Goal: Information Seeking & Learning: Learn about a topic

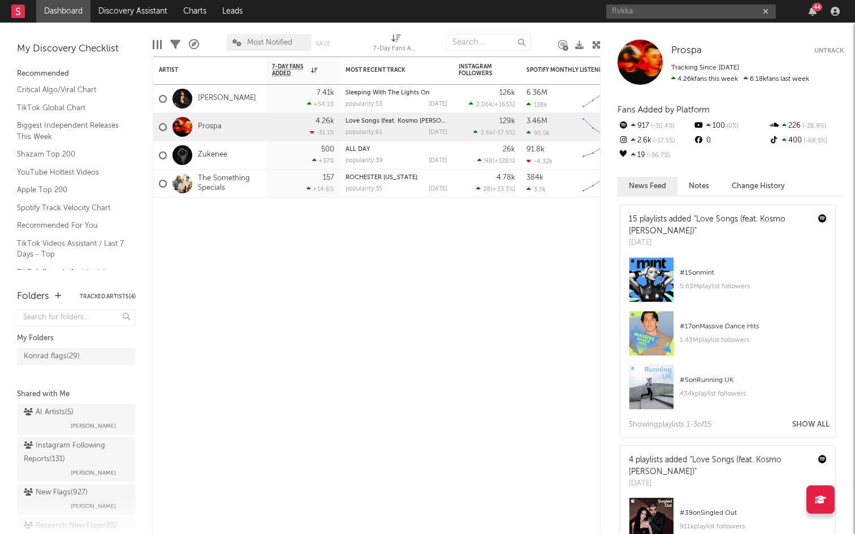
click at [654, 15] on input "flvkka" at bounding box center [691, 12] width 170 height 14
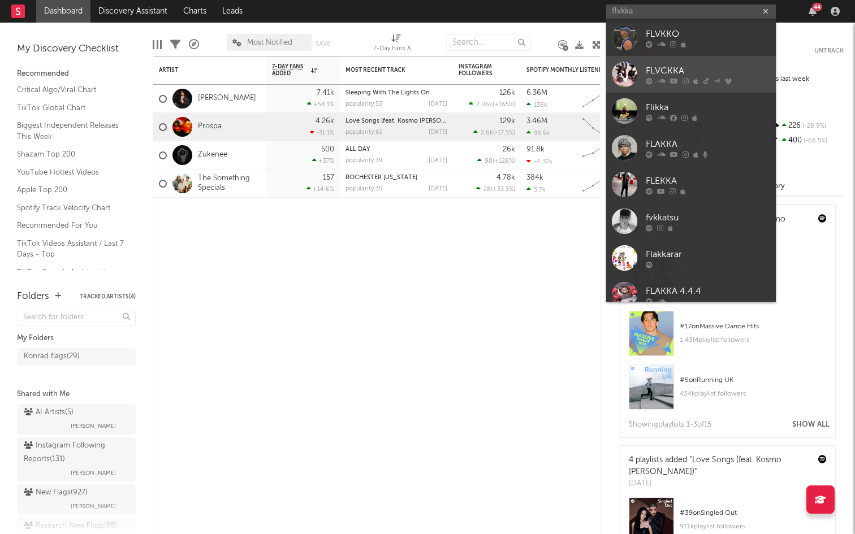
type input "flvkka"
click at [659, 60] on link "FLVCKKA" at bounding box center [691, 74] width 170 height 37
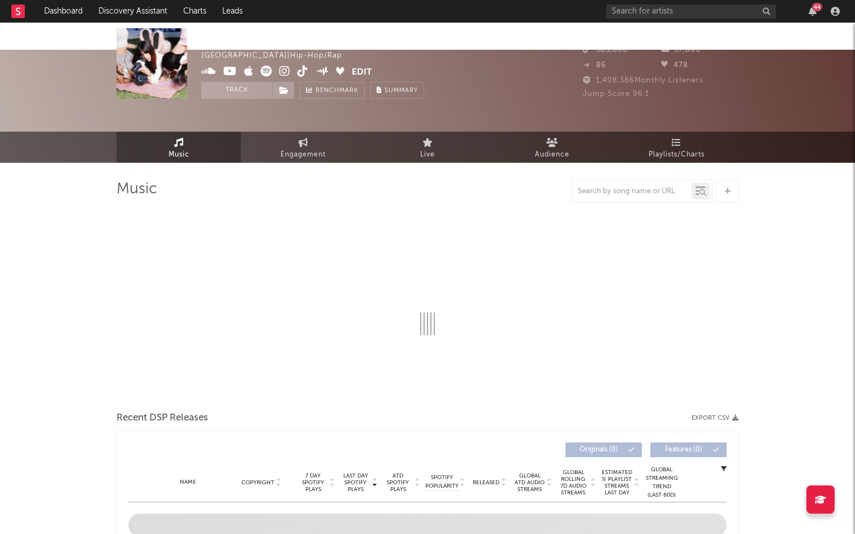
select select "6m"
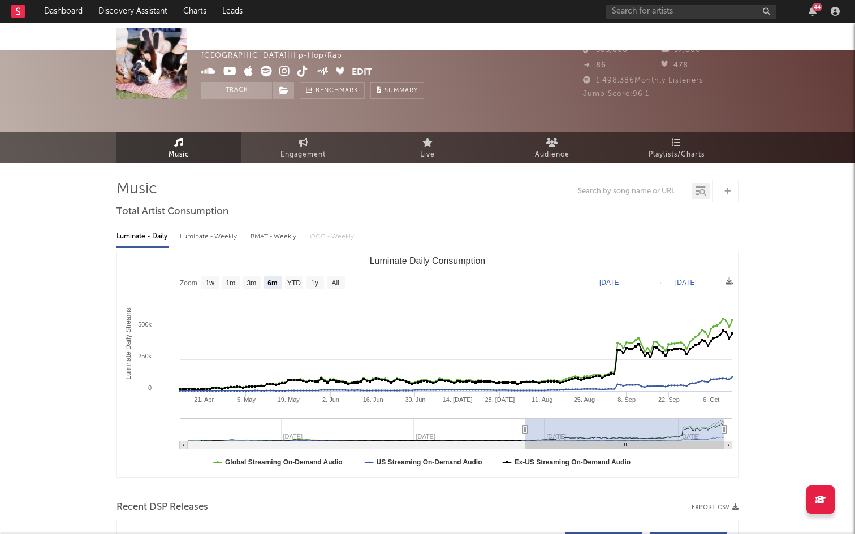
click at [303, 180] on div at bounding box center [427, 191] width 622 height 23
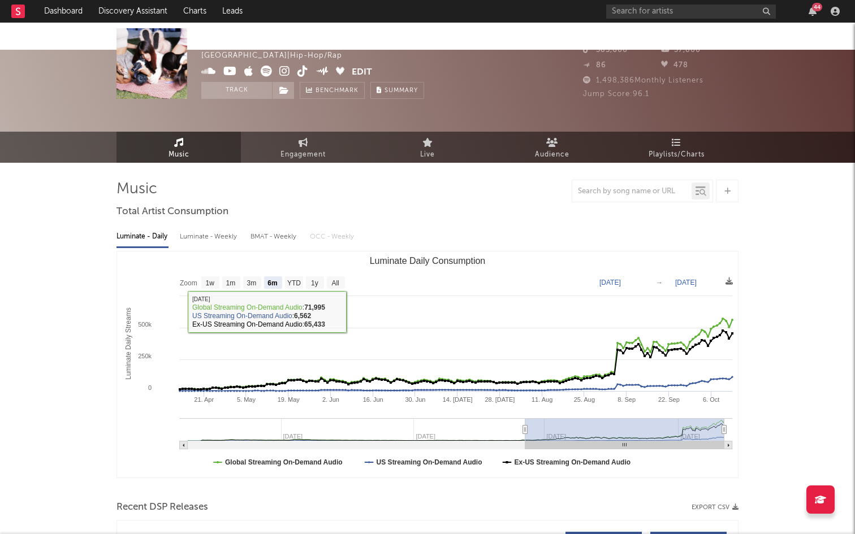
click at [377, 180] on div at bounding box center [427, 191] width 622 height 23
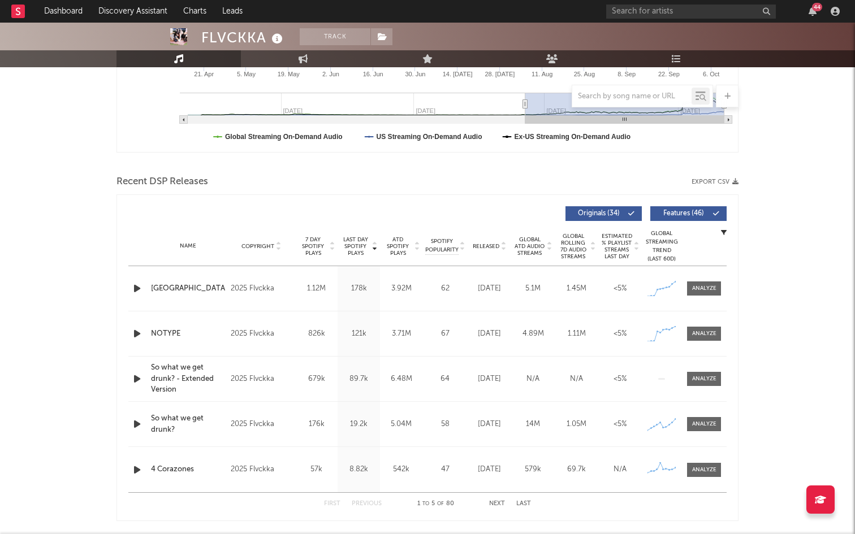
scroll to position [321, 0]
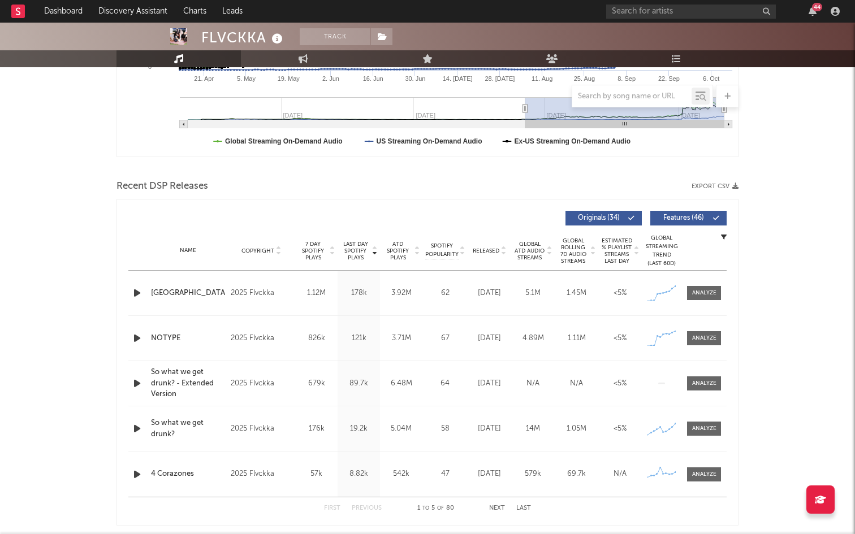
click at [141, 286] on icon "button" at bounding box center [137, 293] width 12 height 14
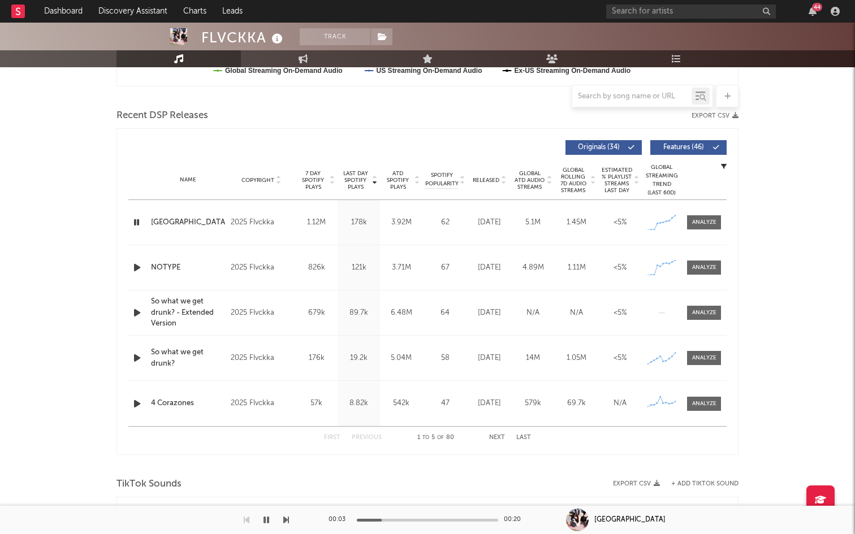
scroll to position [427, 0]
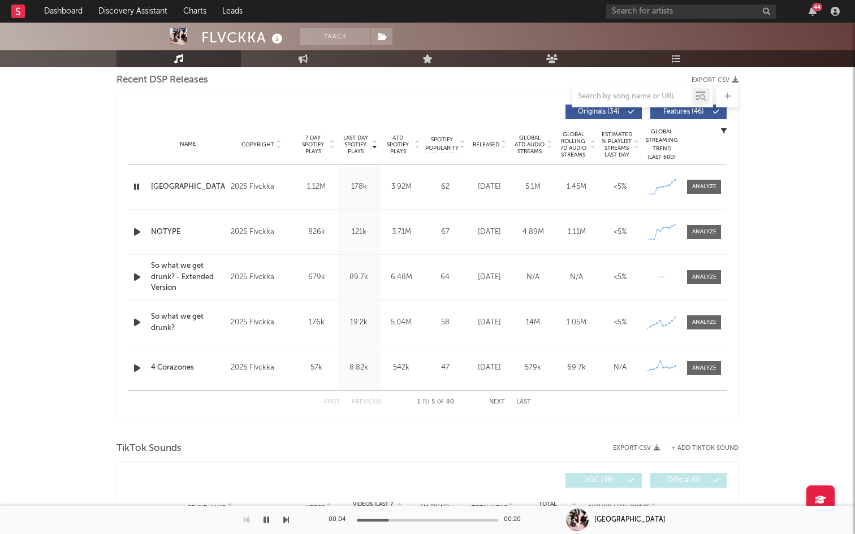
click at [493, 399] on button "Next" at bounding box center [497, 402] width 16 height 6
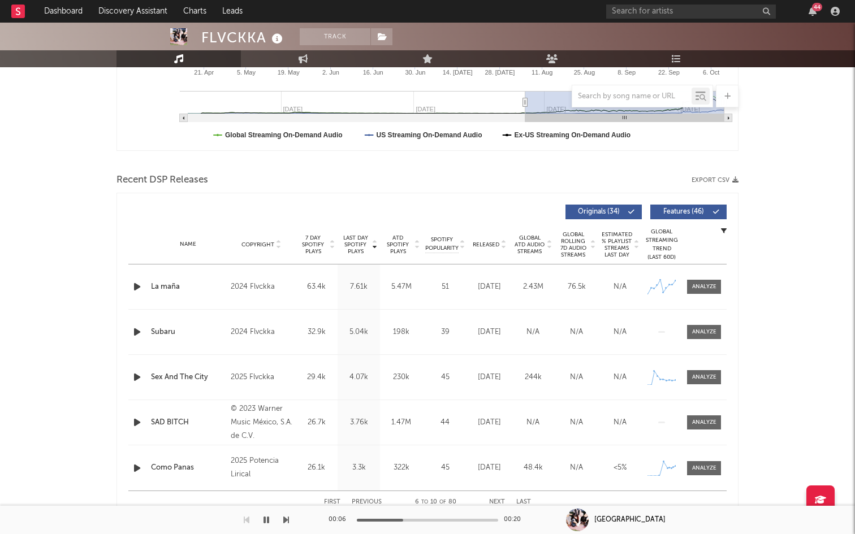
scroll to position [353, 0]
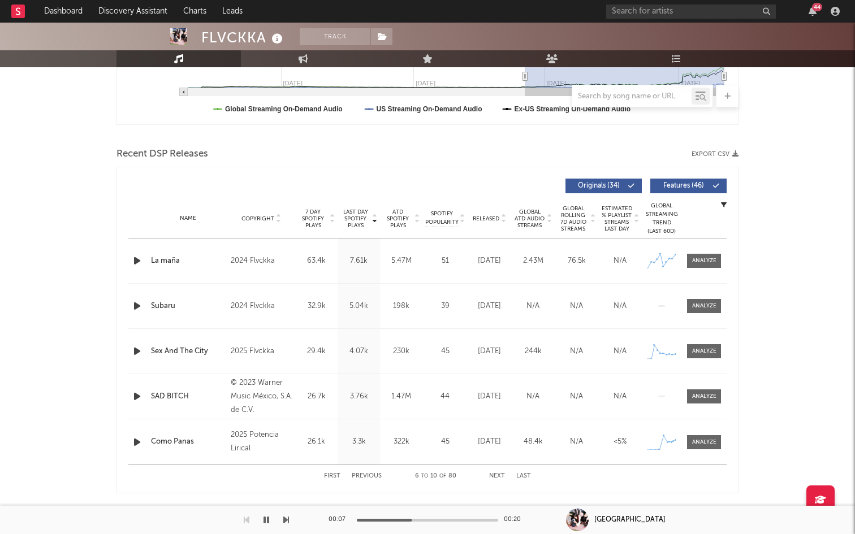
click at [499, 473] on button "Next" at bounding box center [497, 476] width 16 height 6
drag, startPoint x: 185, startPoint y: 221, endPoint x: 158, endPoint y: 233, distance: 29.9
click at [158, 239] on div "Name Sedena Copyright 2025 Gleick Label Gleick Album Names Flow Patron, Vol. 3 …" at bounding box center [427, 261] width 598 height 45
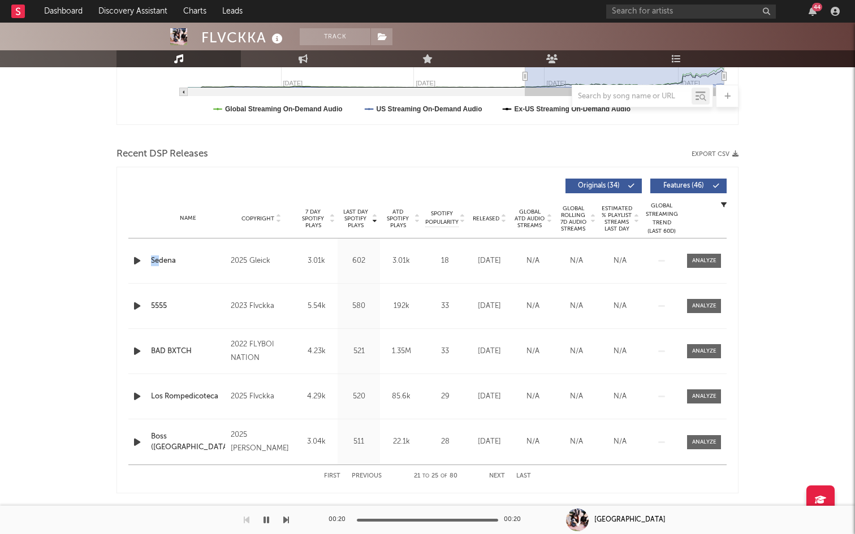
click at [137, 344] on icon "button" at bounding box center [137, 351] width 12 height 14
click at [511, 465] on div "First Previous 21 to 25 of 80 Next Last" at bounding box center [427, 476] width 207 height 22
click at [525, 473] on button "Last" at bounding box center [523, 476] width 15 height 6
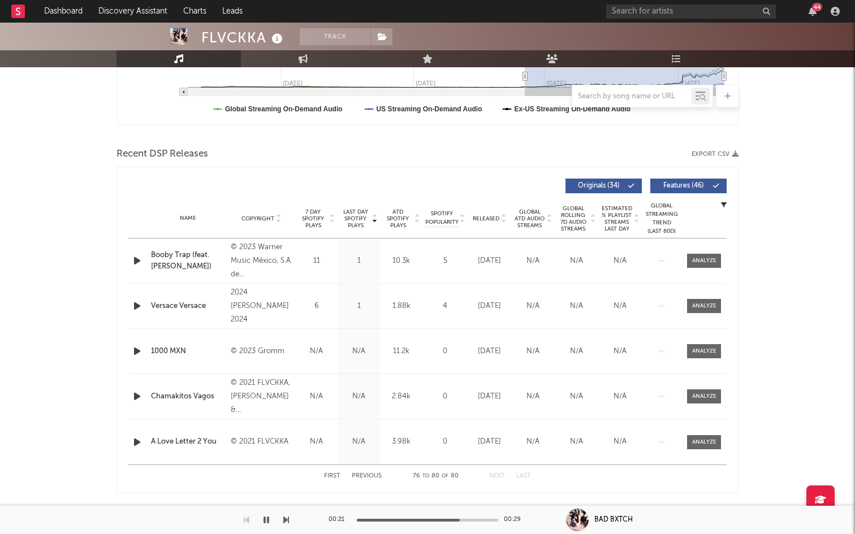
click at [525, 473] on button "Last" at bounding box center [523, 476] width 15 height 6
click at [129, 299] on div at bounding box center [138, 306] width 20 height 14
click at [131, 299] on icon "button" at bounding box center [137, 306] width 12 height 14
click at [133, 254] on icon "button" at bounding box center [137, 261] width 12 height 14
click at [407, 209] on span "ATD Spotify Plays" at bounding box center [398, 219] width 30 height 20
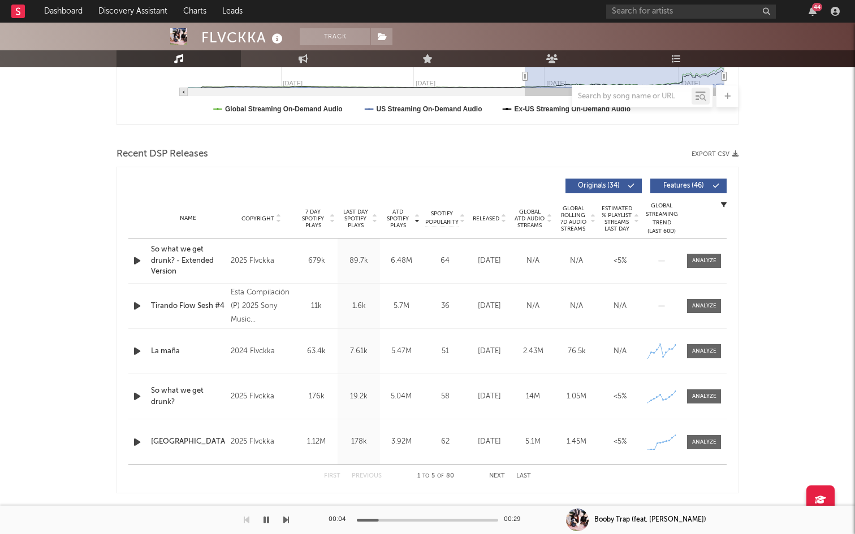
click at [140, 254] on icon "button" at bounding box center [137, 261] width 12 height 14
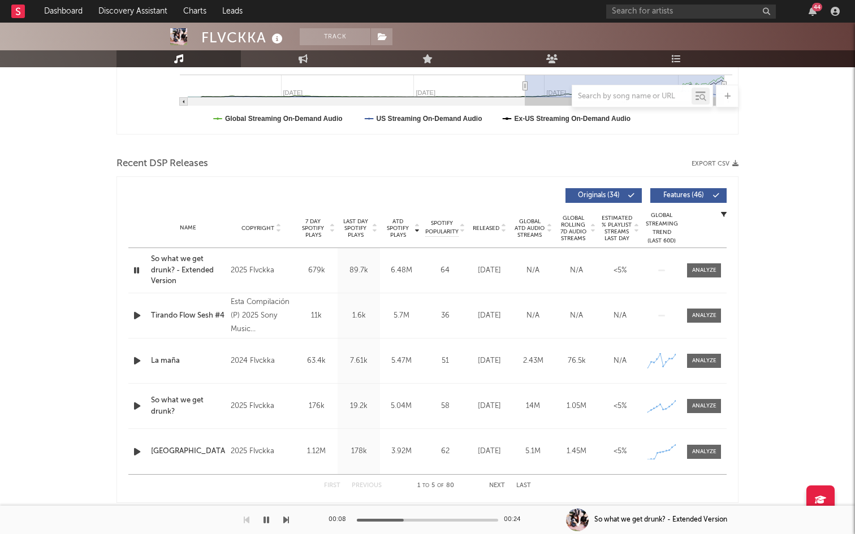
scroll to position [347, 0]
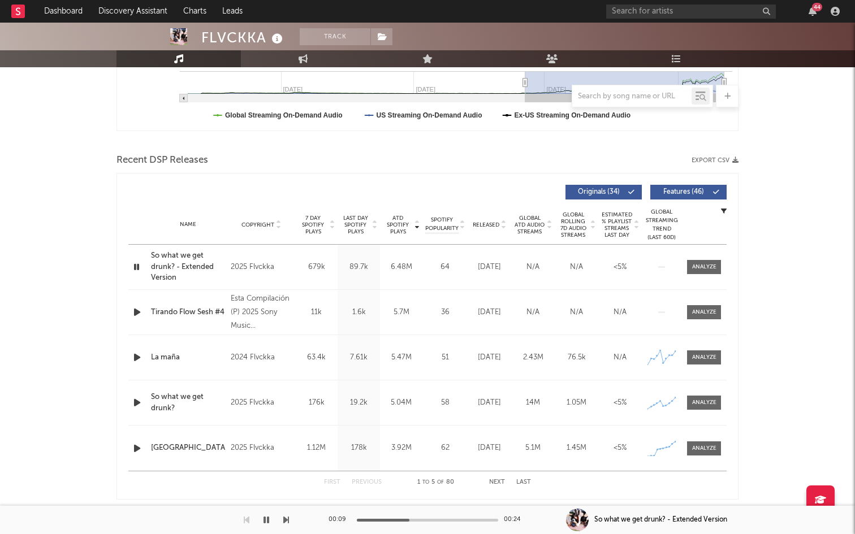
click at [146, 305] on div at bounding box center [138, 312] width 20 height 14
click at [133, 442] on icon "button" at bounding box center [137, 449] width 12 height 14
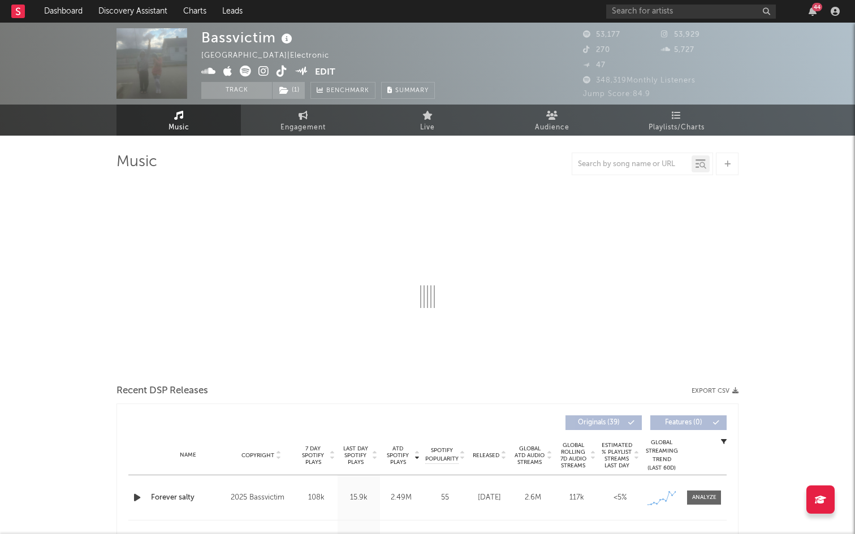
select select "6m"
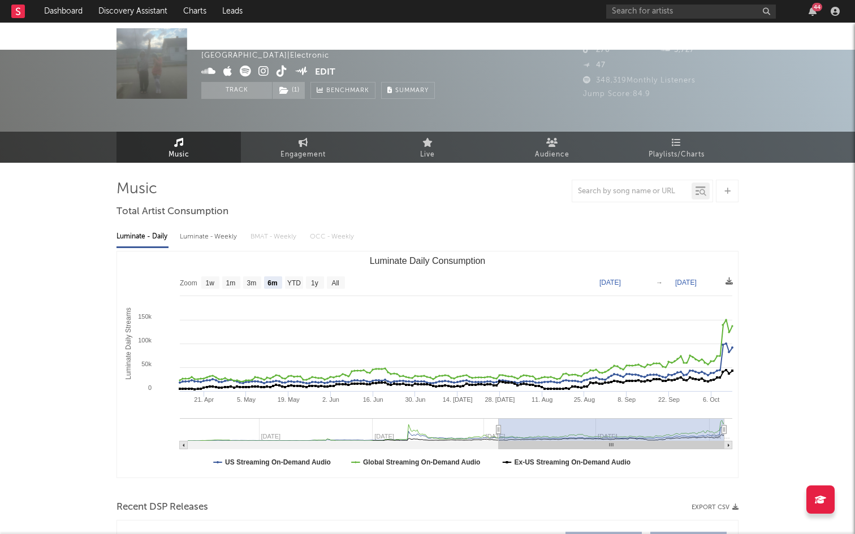
click at [281, 72] on icon at bounding box center [281, 71] width 11 height 11
click at [311, 148] on span "Engagement" at bounding box center [302, 155] width 45 height 14
select select "1w"
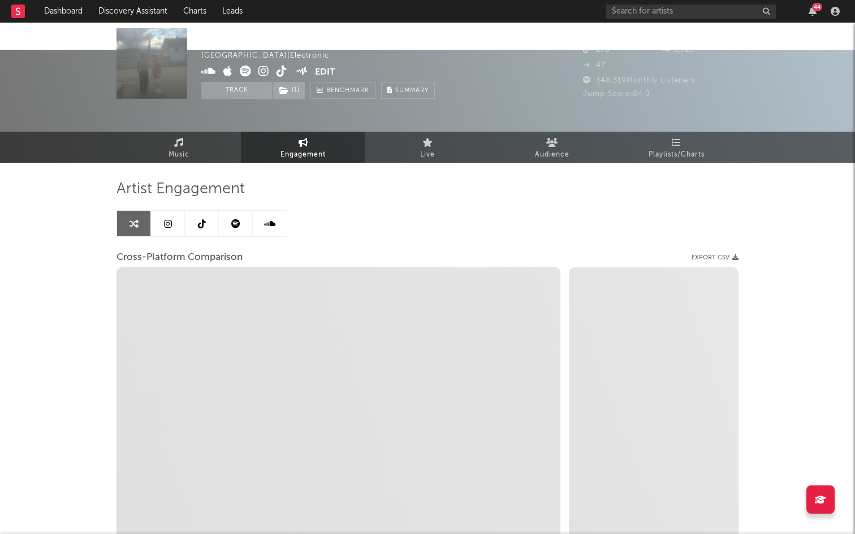
click at [203, 219] on icon at bounding box center [202, 223] width 8 height 9
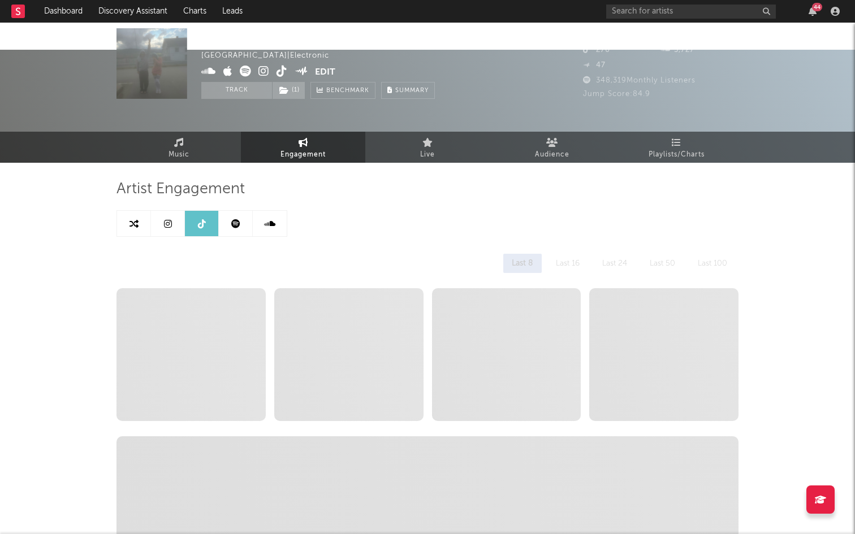
select select "6m"
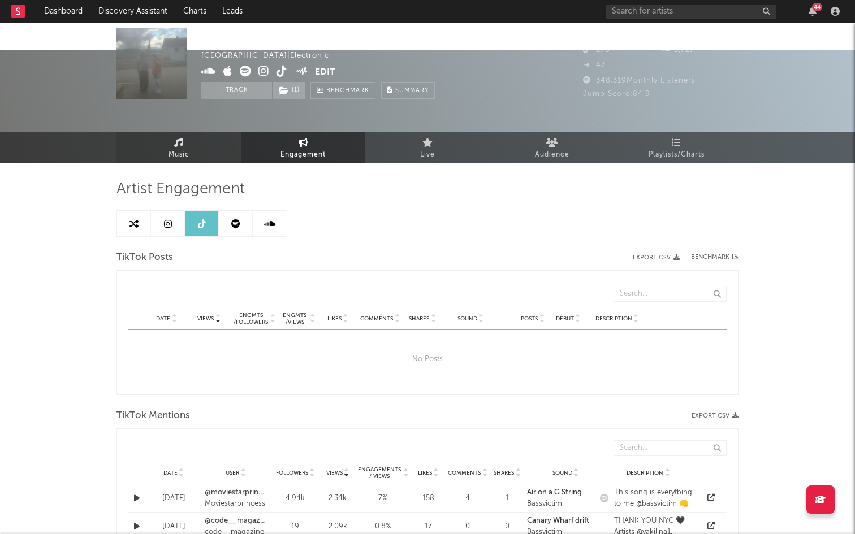
click at [172, 148] on span "Music" at bounding box center [178, 155] width 21 height 14
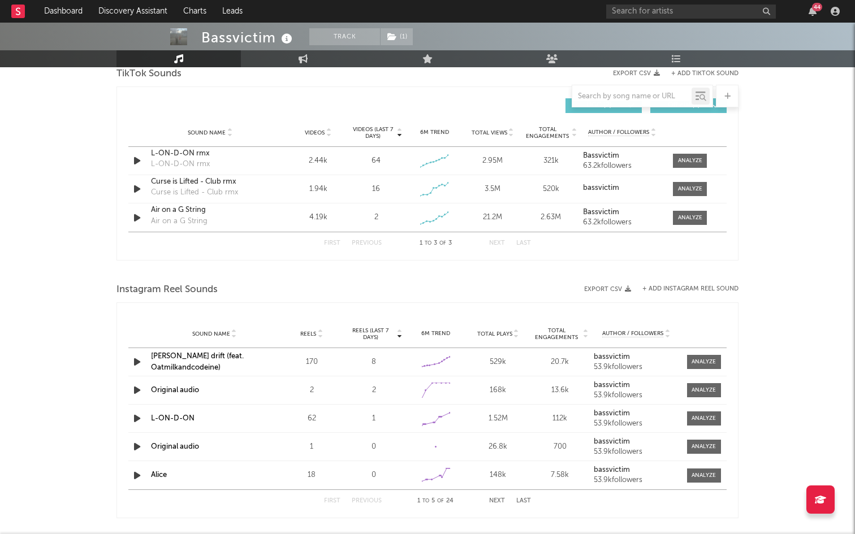
select select "6m"
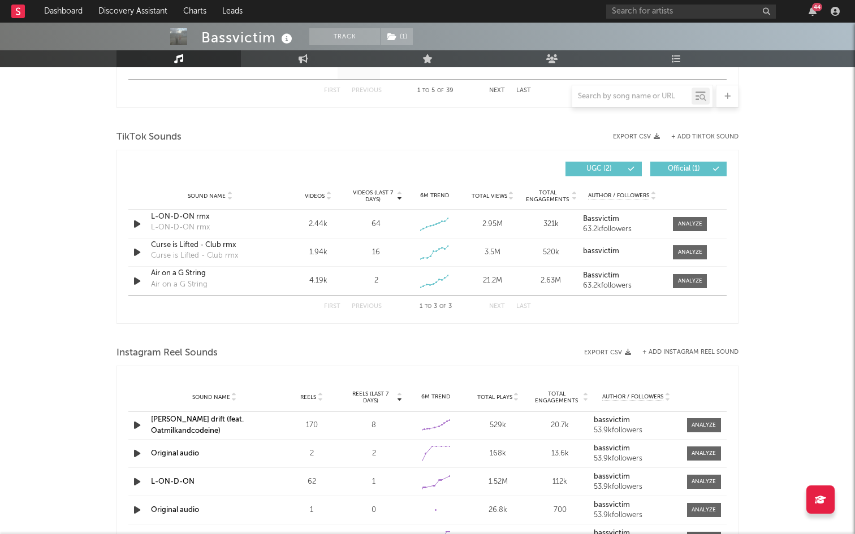
scroll to position [742, 0]
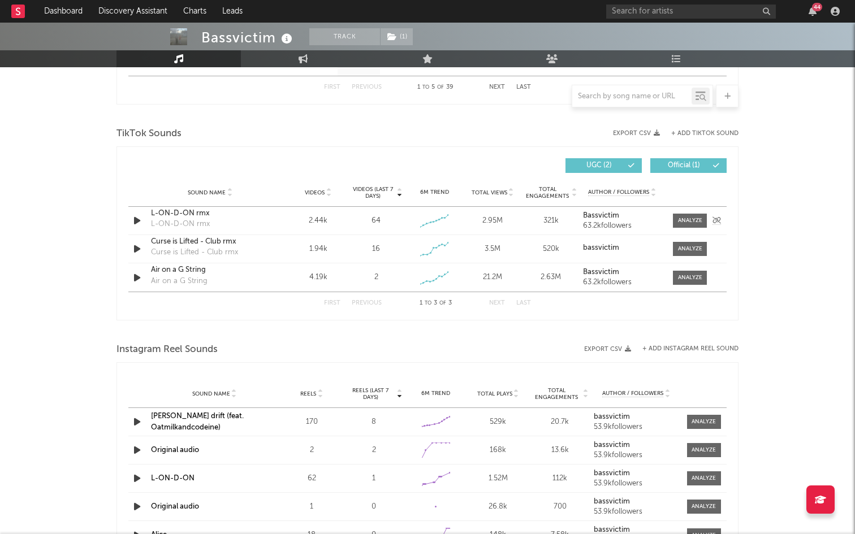
drag, startPoint x: 387, startPoint y: 205, endPoint x: 360, endPoint y: 201, distance: 28.0
click at [360, 207] on div "Sound Name L-ON-D-ON rmx L-ON-D-ON rmx Videos 2.44k Videos (last 7 days) 64 Wee…" at bounding box center [427, 221] width 598 height 28
drag, startPoint x: 381, startPoint y: 198, endPoint x: 301, endPoint y: 196, distance: 79.7
click at [301, 207] on div "Sound Name L-ON-D-ON rmx L-ON-D-ON rmx Videos 2.44k Videos (last 7 days) 64 Wee…" at bounding box center [427, 221] width 598 height 28
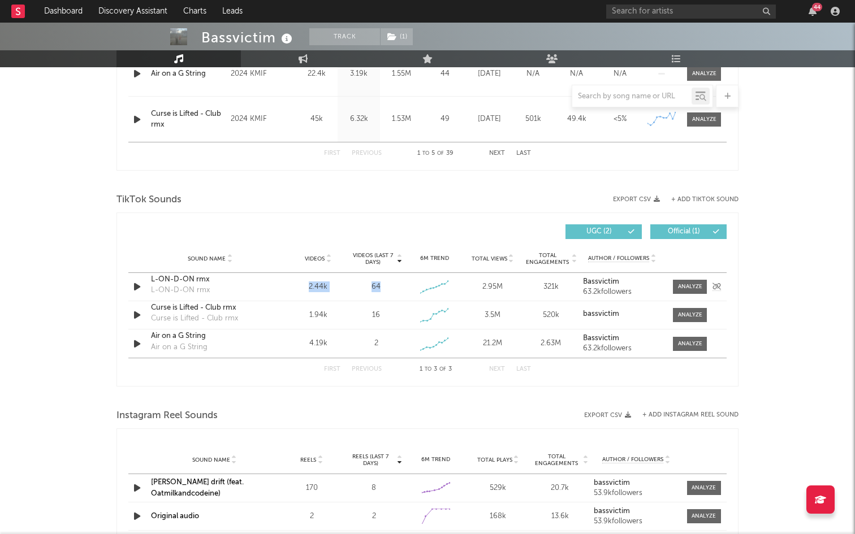
scroll to position [660, 0]
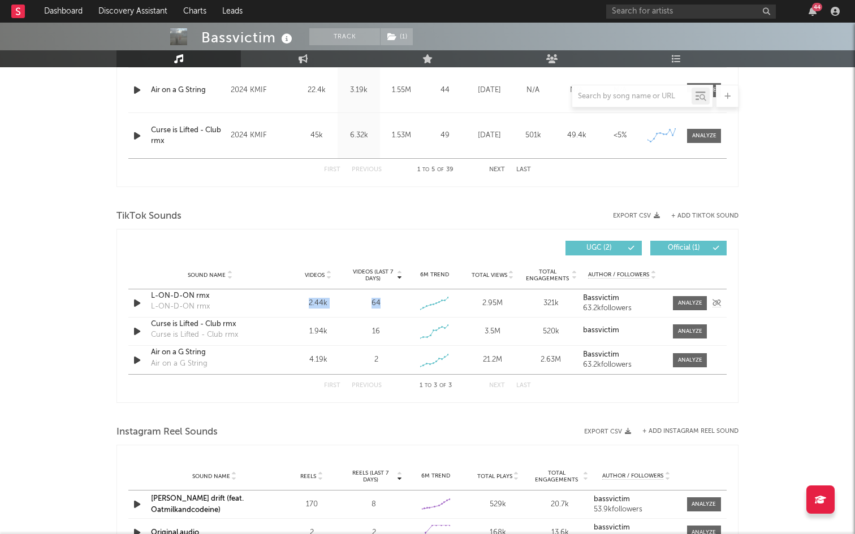
click at [166, 291] on div "L-ON-D-ON rmx" at bounding box center [210, 296] width 118 height 11
click at [381, 298] on div "64" at bounding box center [376, 303] width 53 height 11
drag, startPoint x: 381, startPoint y: 272, endPoint x: 357, endPoint y: 272, distance: 24.3
click at [357, 298] on div "64" at bounding box center [376, 303] width 53 height 11
copy div "64 Weekly Growth % + 36.2 % 6M Trend Created with Highcharts 10.3.3 Total Views"
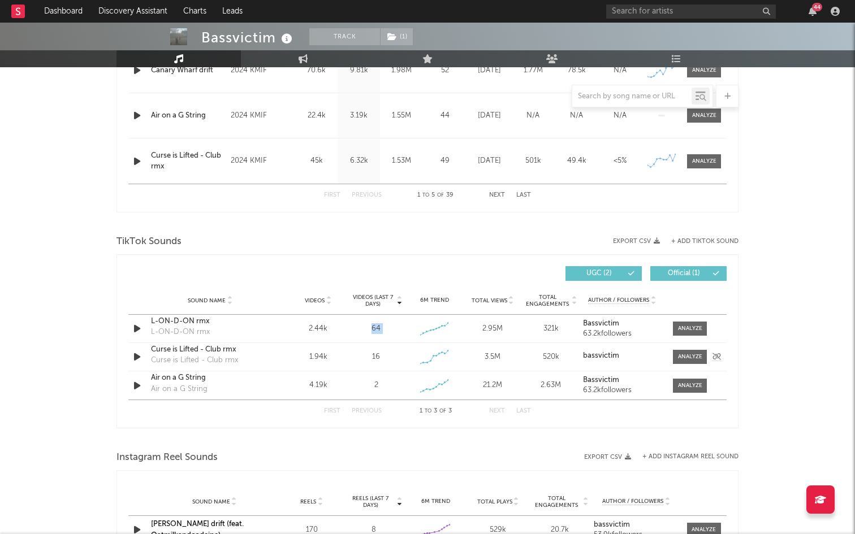
scroll to position [630, 0]
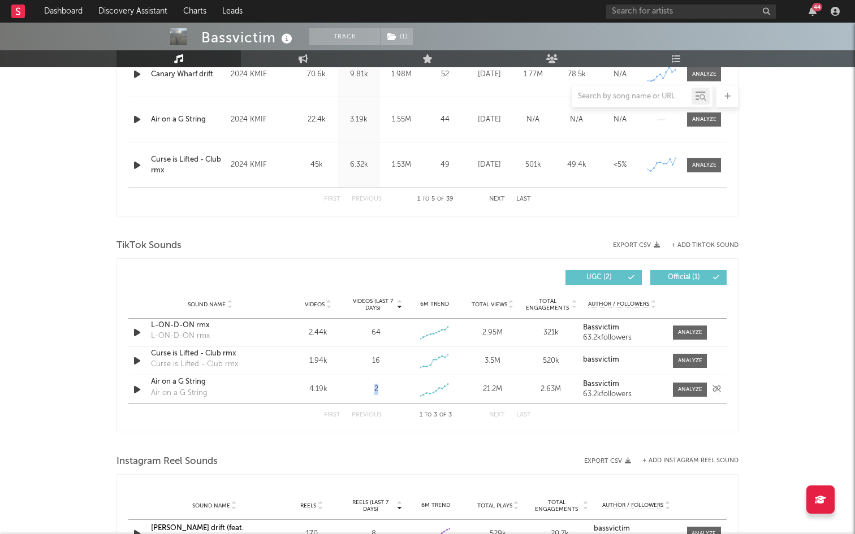
drag, startPoint x: 377, startPoint y: 361, endPoint x: 360, endPoint y: 361, distance: 17.0
click at [360, 384] on div "2" at bounding box center [376, 389] width 53 height 11
copy div "2"
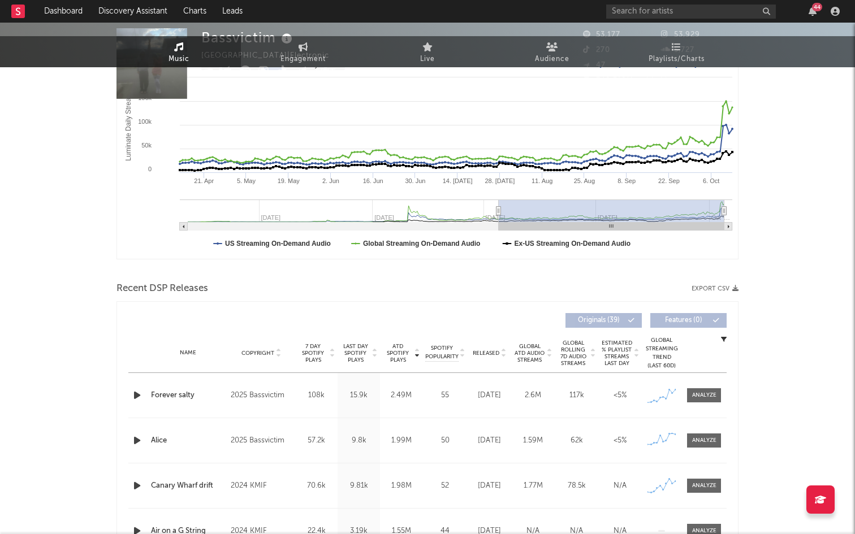
scroll to position [0, 0]
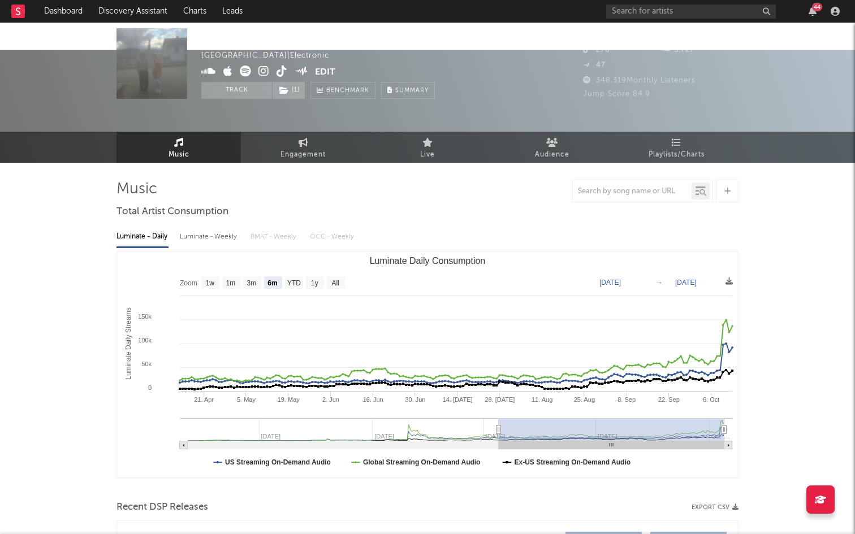
click at [633, 19] on div "44" at bounding box center [724, 11] width 237 height 23
click at [626, 15] on input "text" at bounding box center [691, 12] width 170 height 14
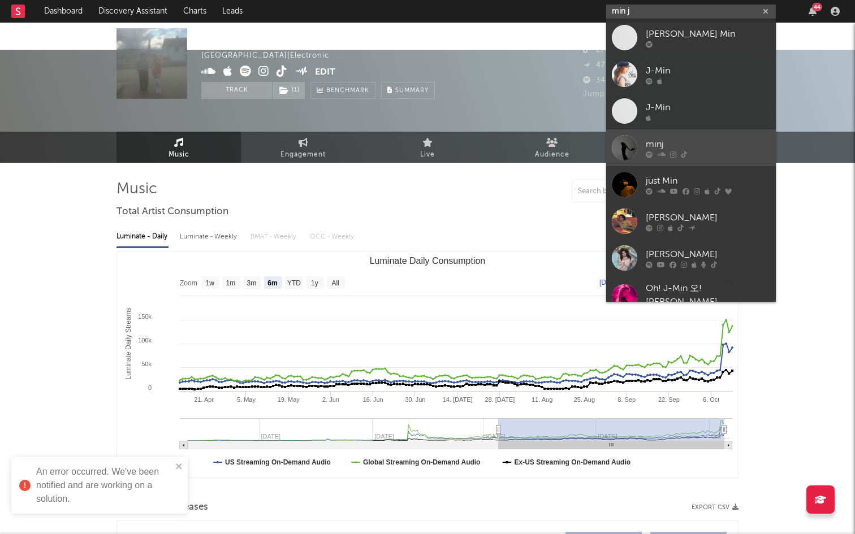
type input "min j"
click at [660, 141] on div "minj" at bounding box center [708, 144] width 124 height 14
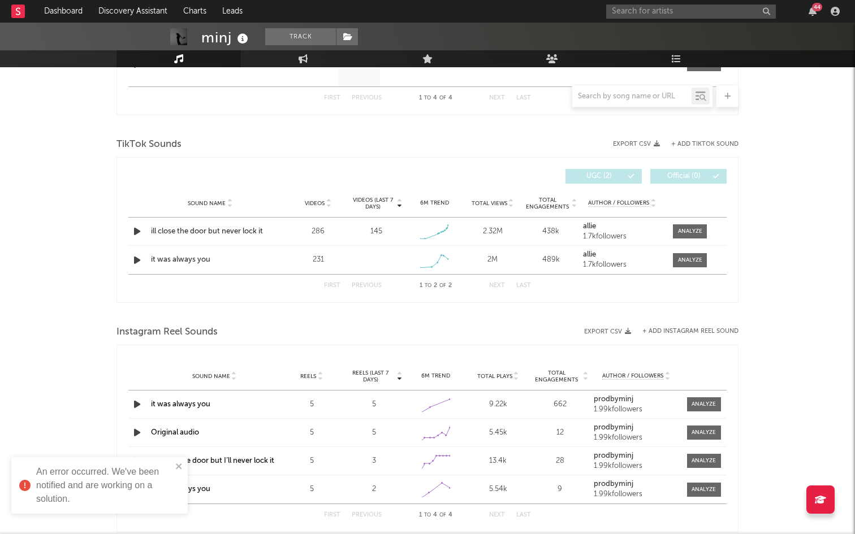
select select "1w"
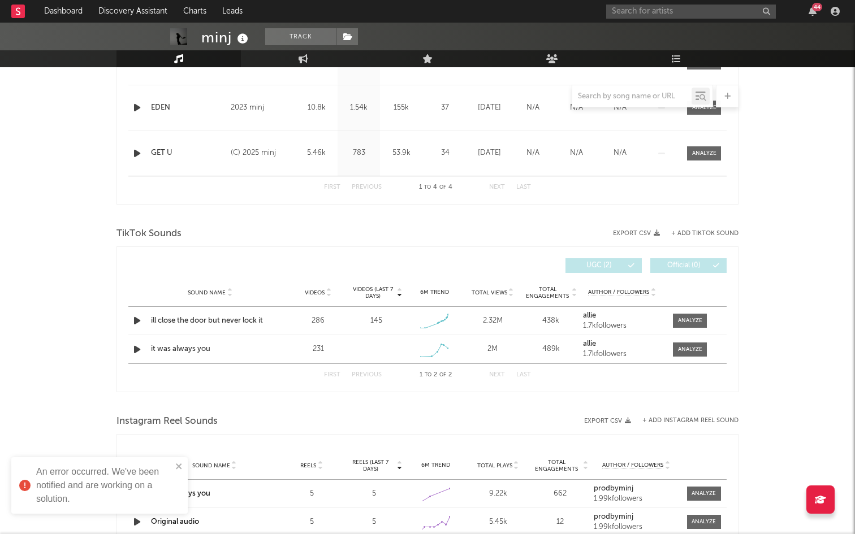
scroll to position [602, 0]
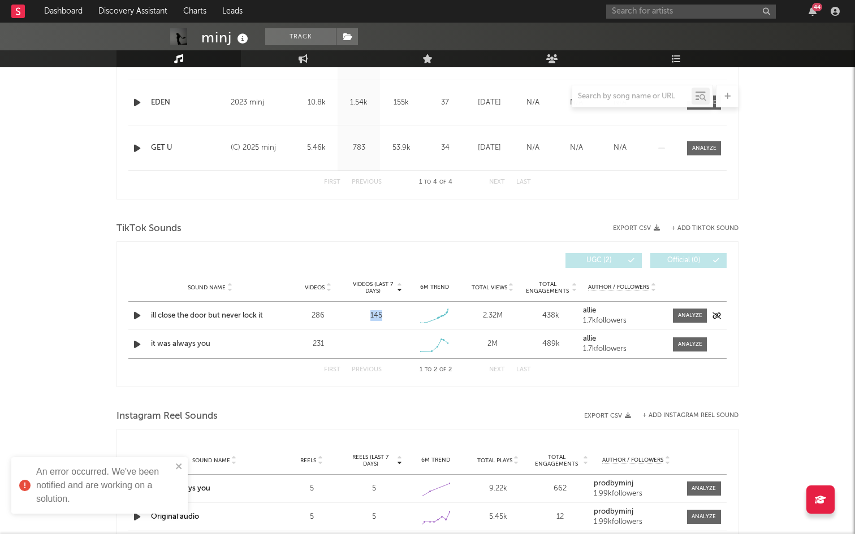
drag, startPoint x: 387, startPoint y: 289, endPoint x: 362, endPoint y: 289, distance: 24.3
click at [362, 310] on div "145" at bounding box center [376, 315] width 53 height 11
copy div "145"
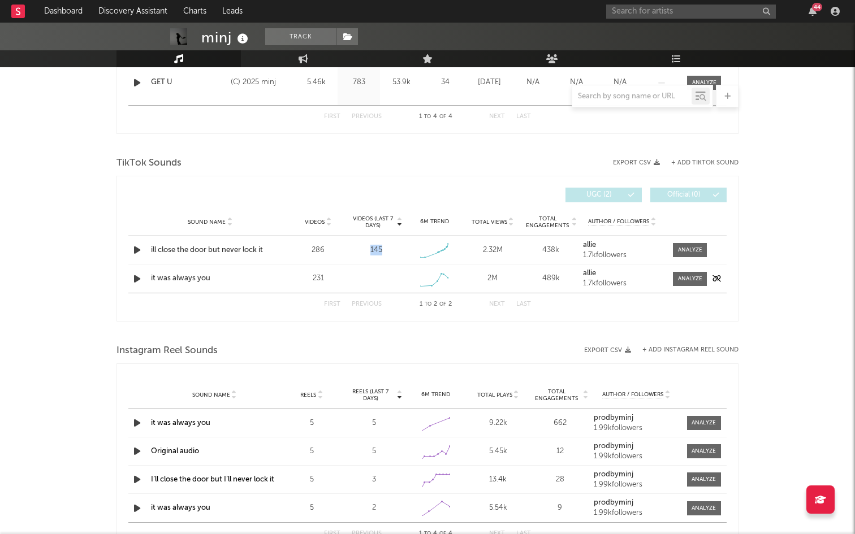
scroll to position [669, 0]
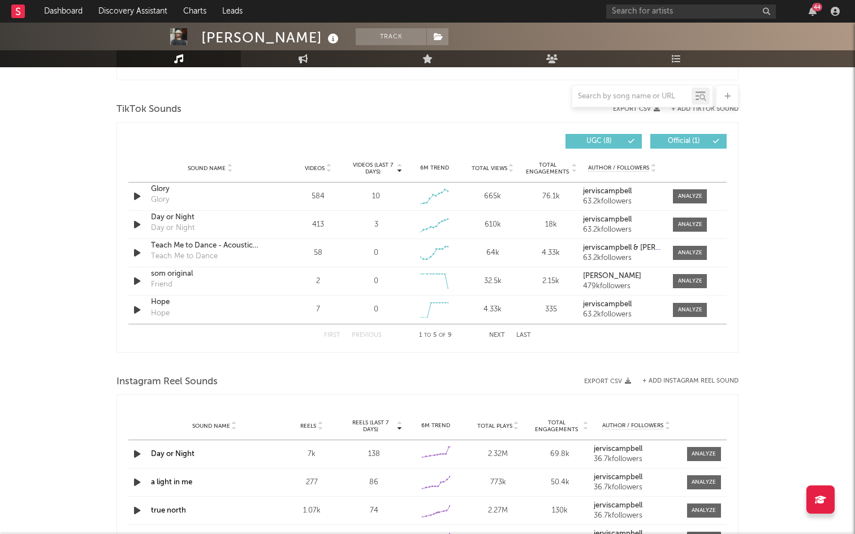
scroll to position [764, 0]
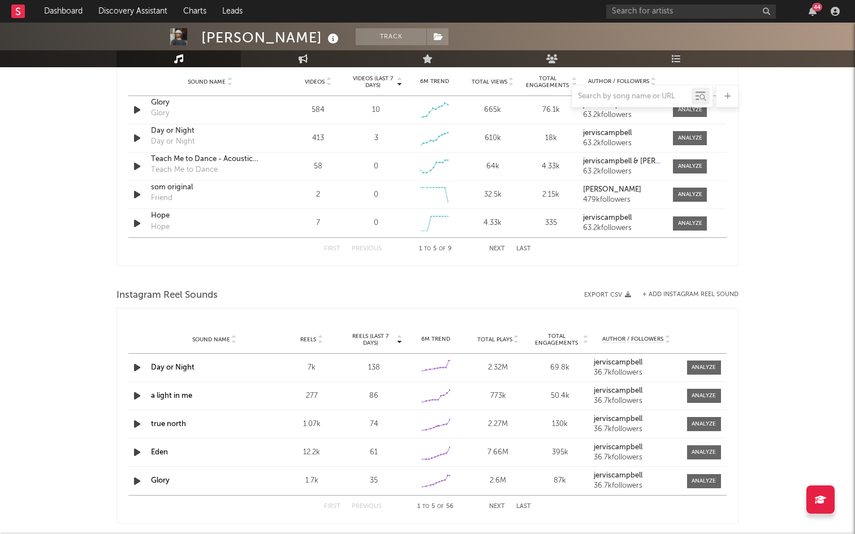
select select "6m"
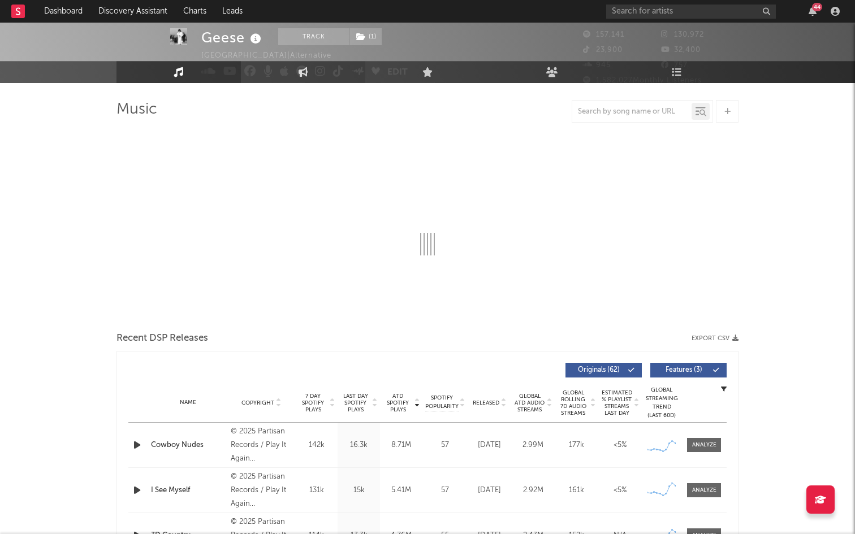
select select "6m"
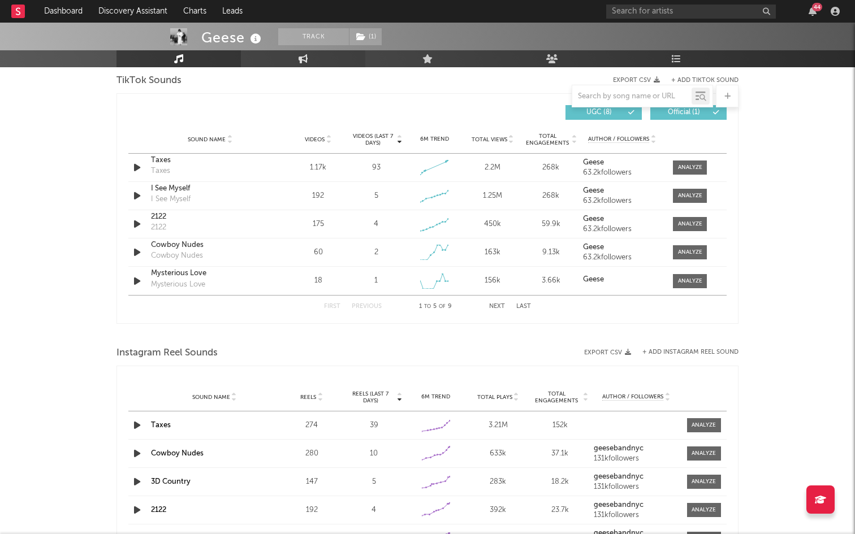
scroll to position [796, 0]
click at [340, 153] on div "Sound Name Taxes Taxes Videos 1.17k Videos (last 7 days) 93 Weekly Growth % - 2…" at bounding box center [427, 167] width 598 height 28
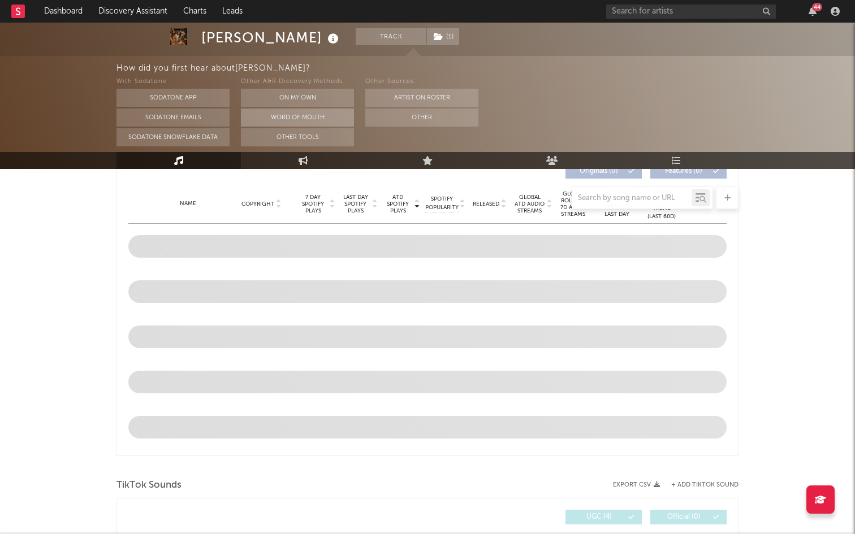
select select "6m"
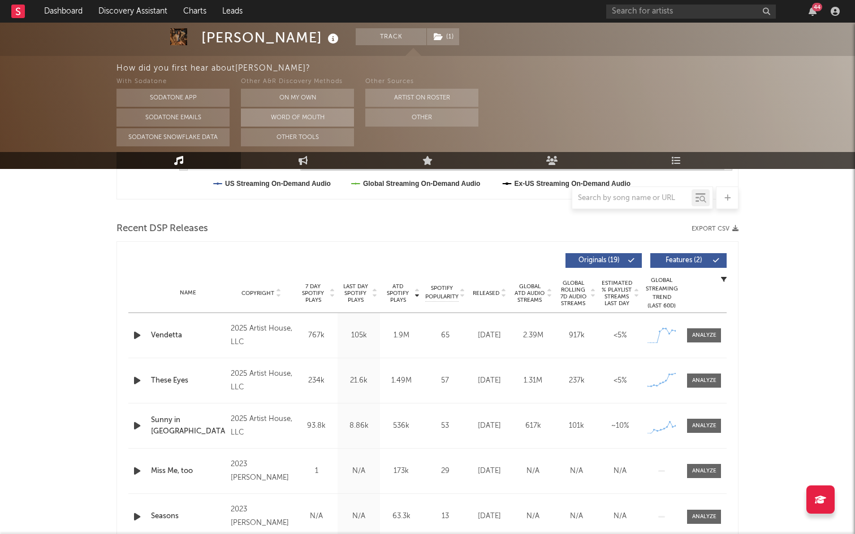
scroll to position [693, 0]
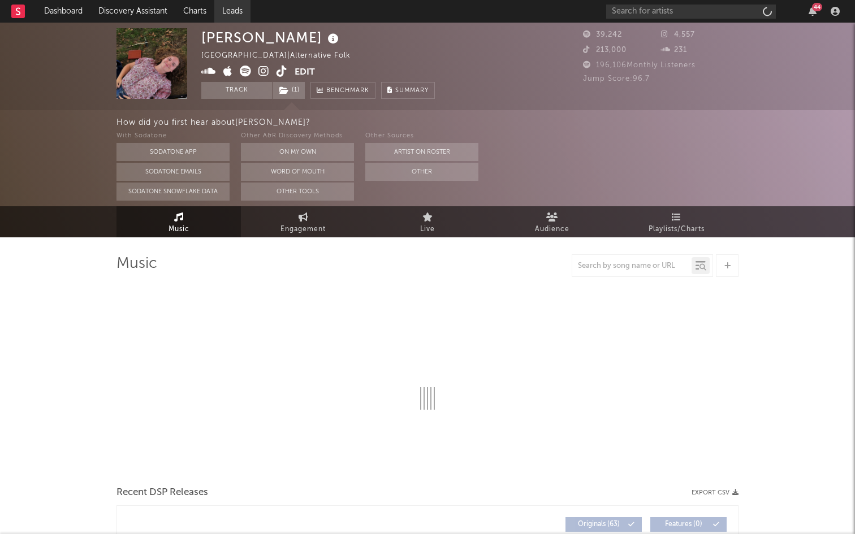
select select "1w"
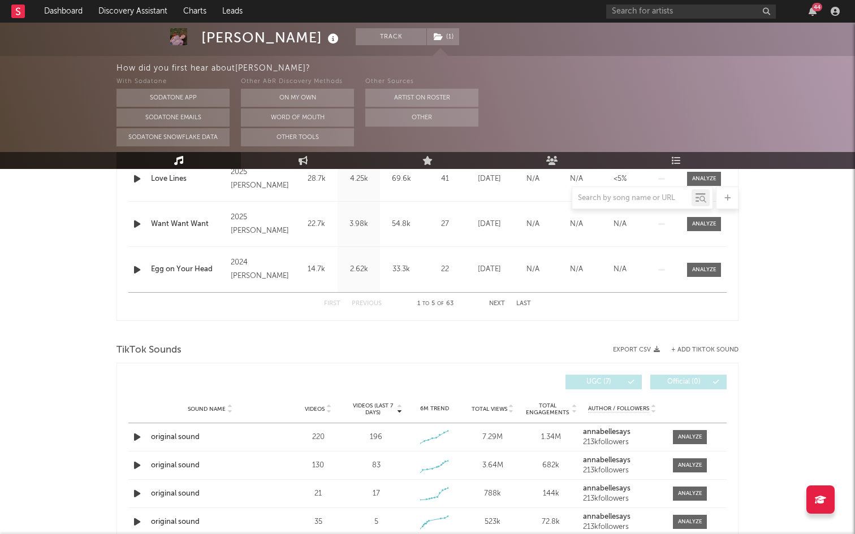
scroll to position [632, 0]
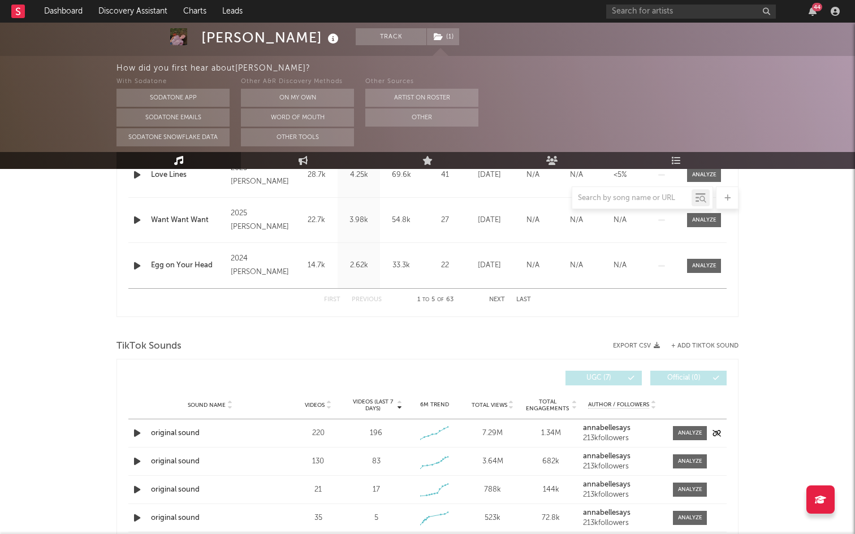
click at [181, 428] on div "original sound" at bounding box center [210, 433] width 118 height 11
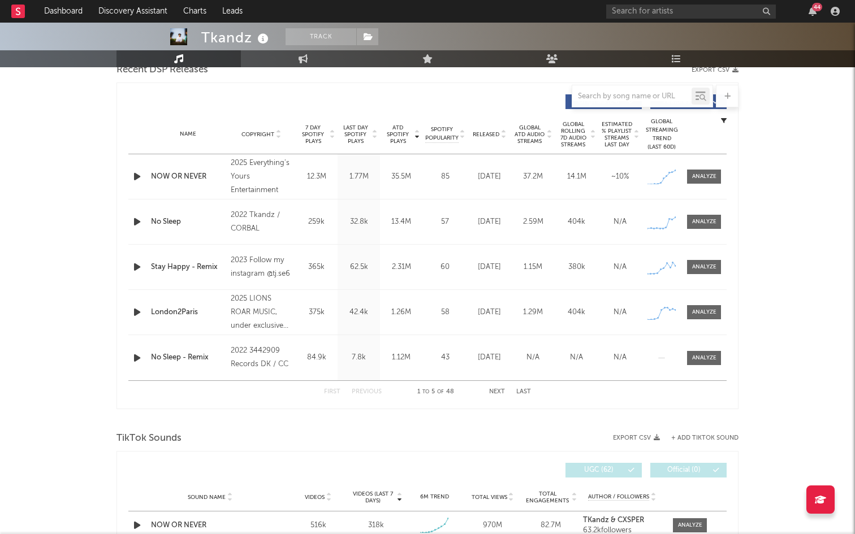
select select "6m"
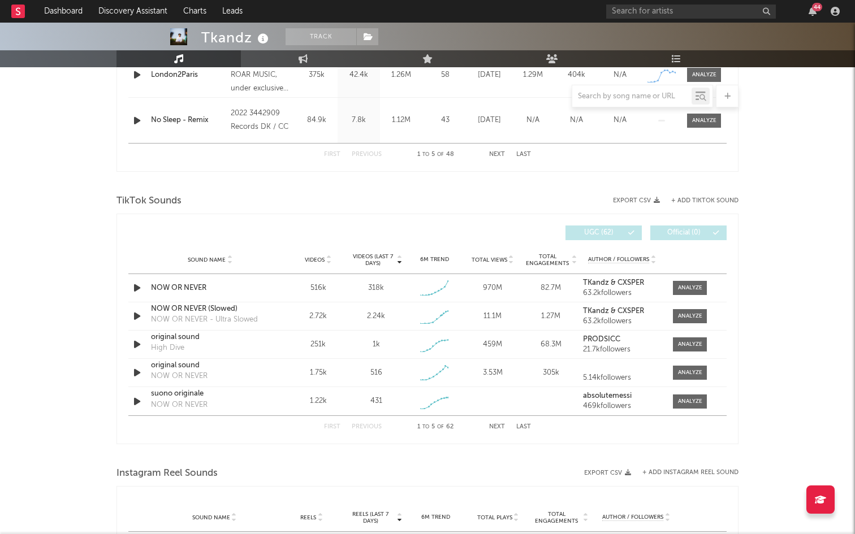
scroll to position [676, 0]
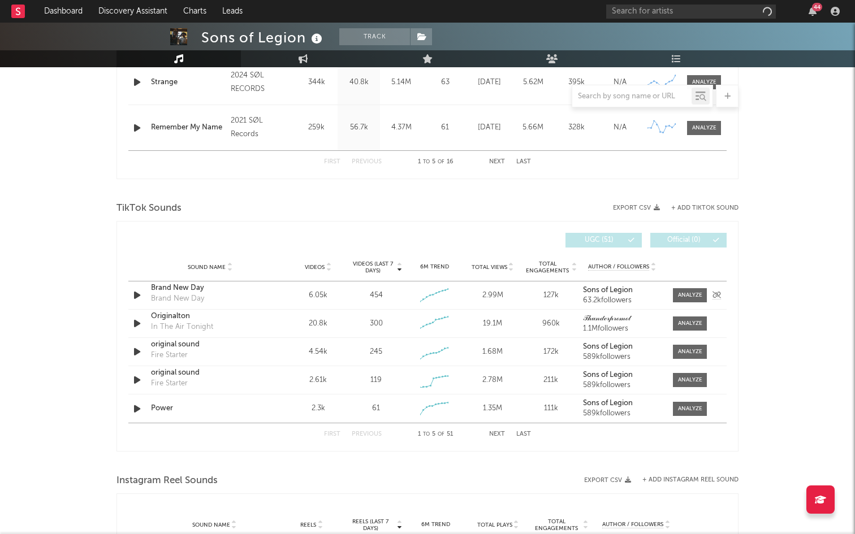
scroll to position [666, 0]
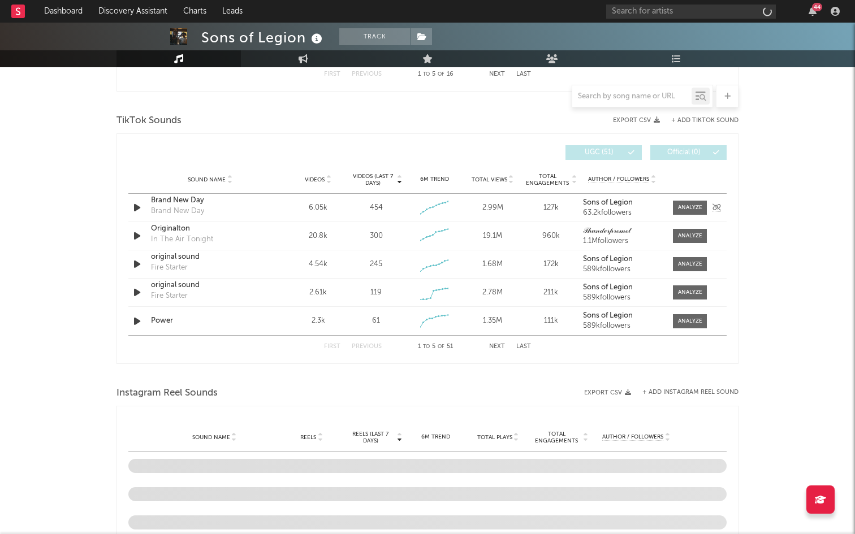
select select "6m"
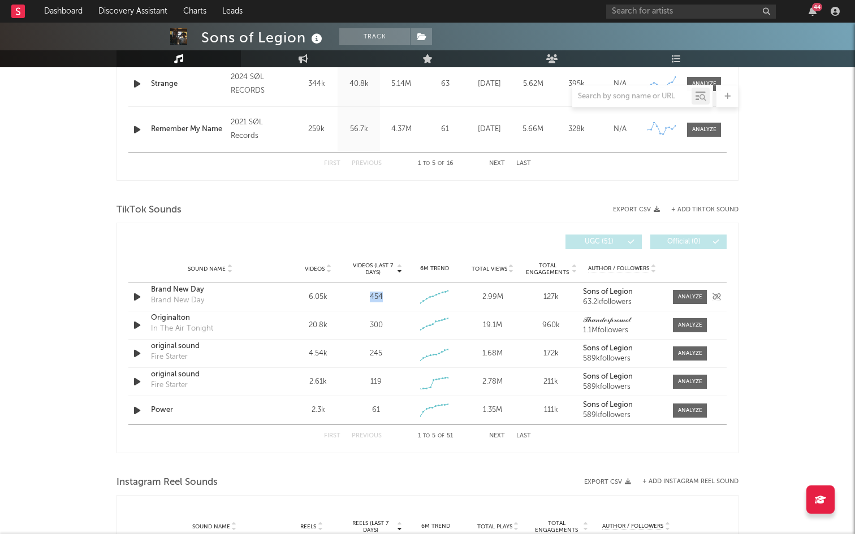
drag, startPoint x: 379, startPoint y: 267, endPoint x: 360, endPoint y: 267, distance: 18.7
click at [360, 292] on div "454" at bounding box center [376, 297] width 53 height 11
copy div "454"
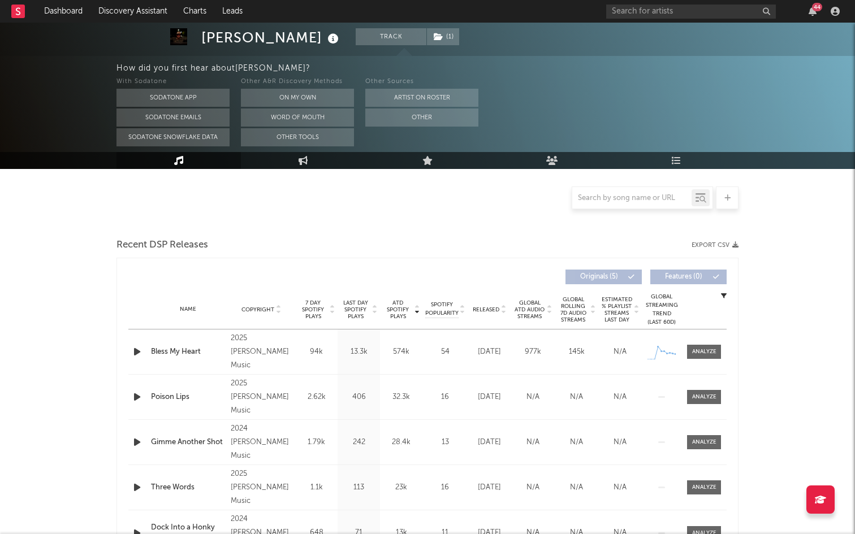
select select "1w"
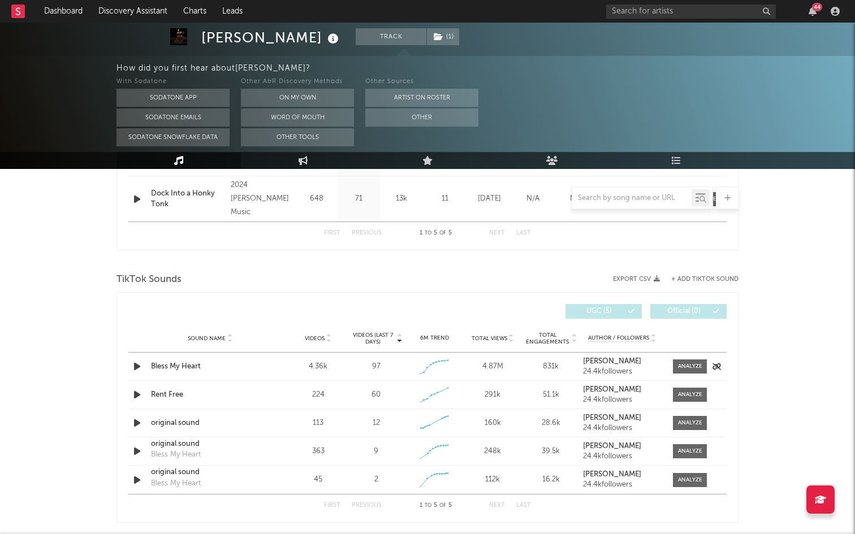
scroll to position [699, 0]
click at [180, 361] on div "Bless My Heart" at bounding box center [210, 366] width 118 height 11
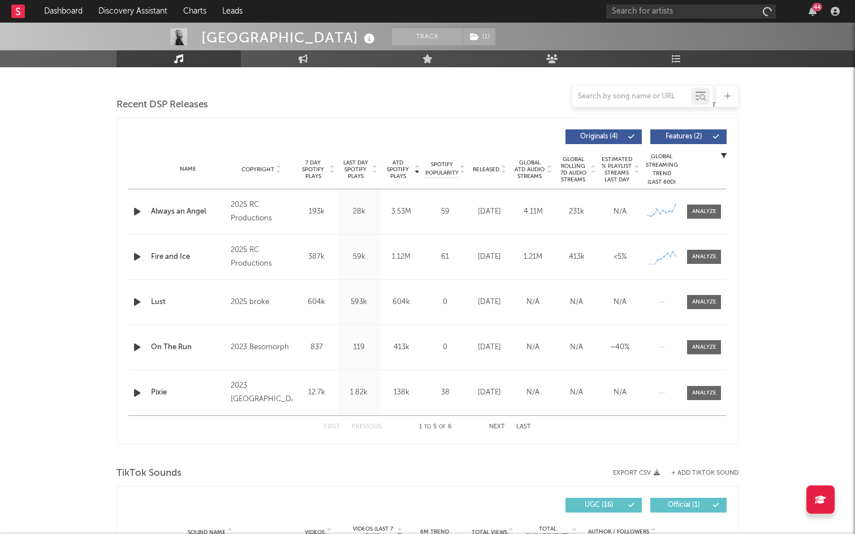
select select "6m"
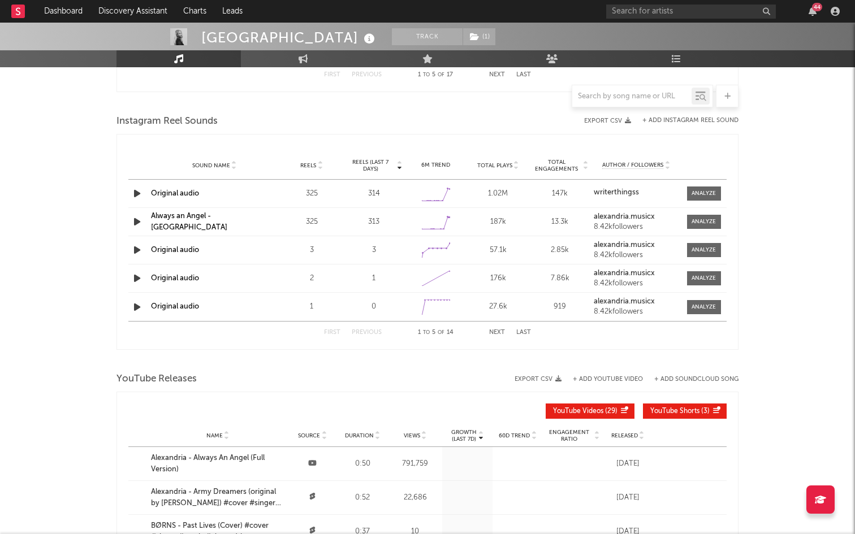
scroll to position [1014, 0]
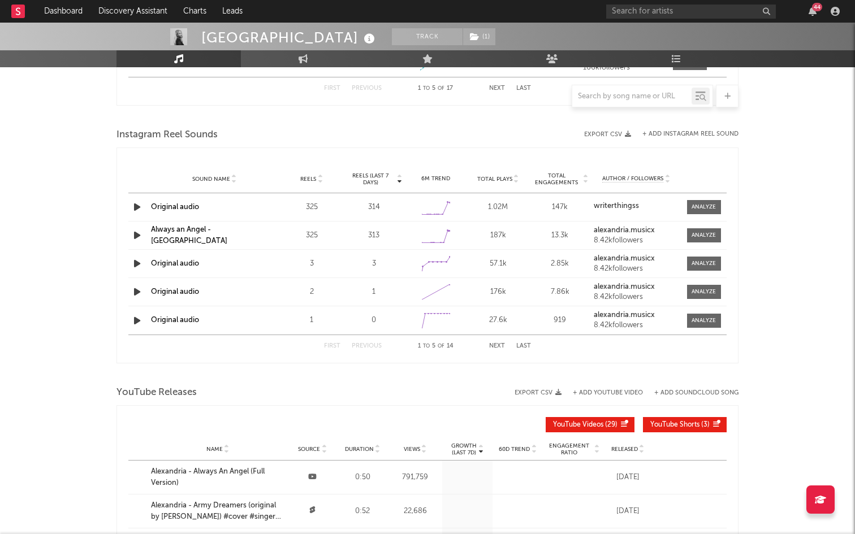
click at [170, 204] on link "Original audio" at bounding box center [175, 207] width 48 height 7
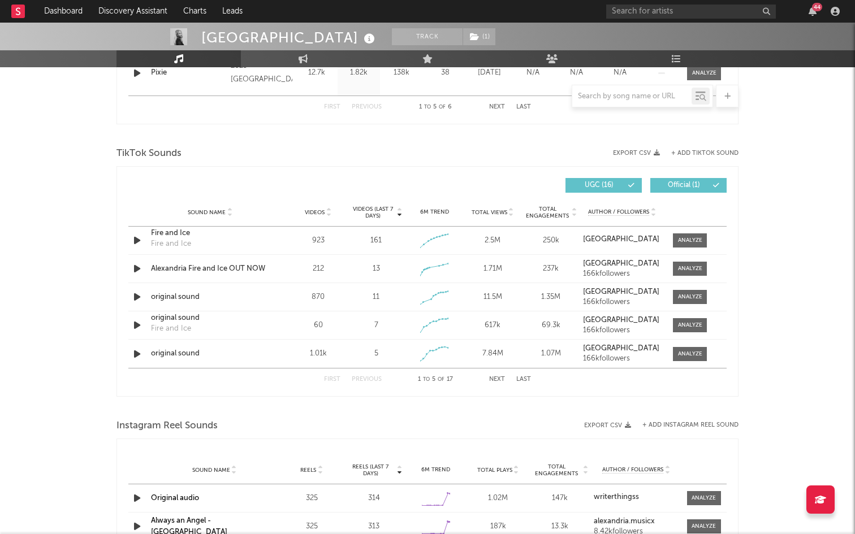
scroll to position [706, 0]
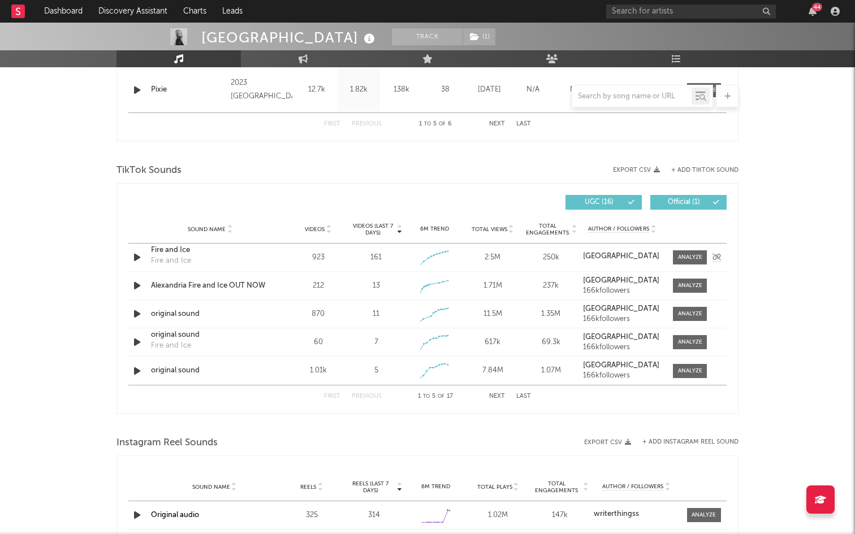
click at [174, 245] on div "Fire and Ice" at bounding box center [210, 250] width 118 height 11
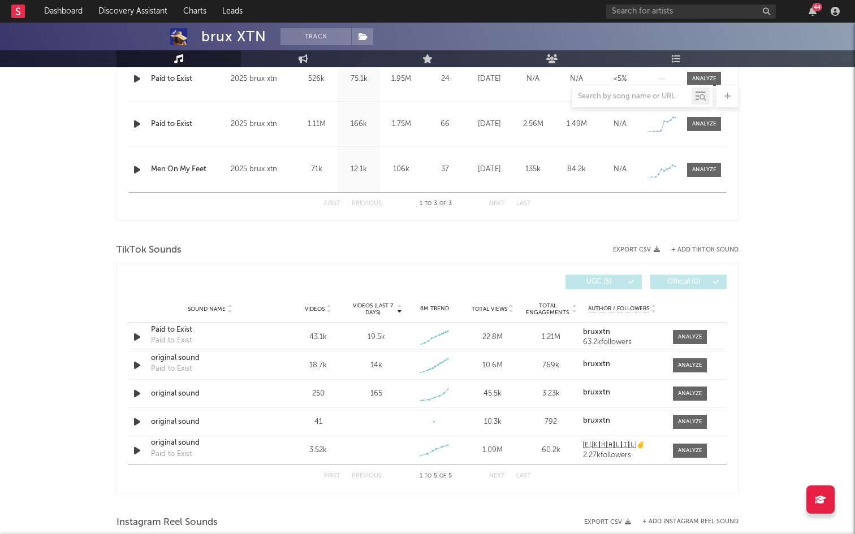
select select "1w"
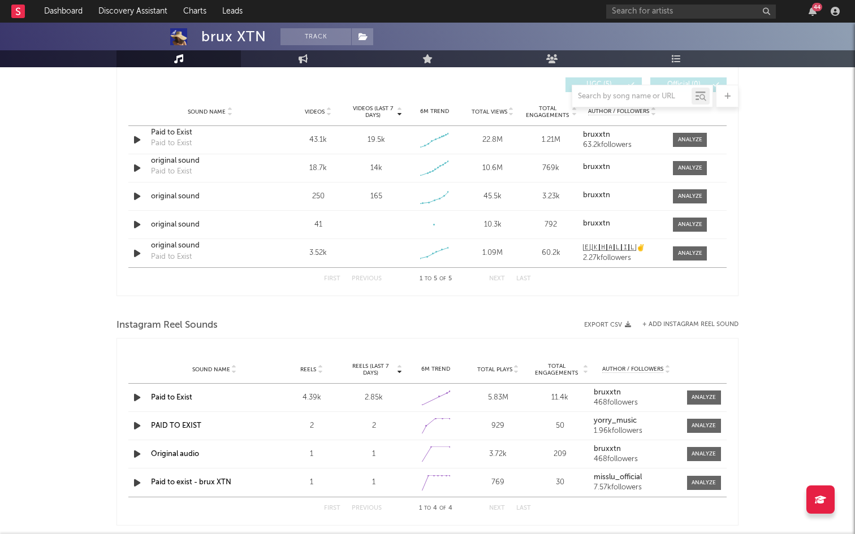
scroll to position [751, 0]
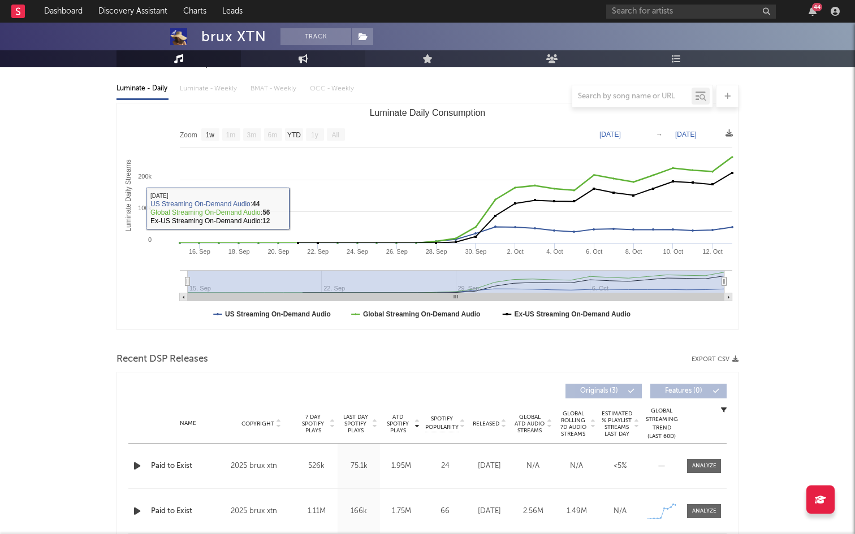
click at [316, 58] on link "Engagement" at bounding box center [303, 58] width 124 height 17
select select "1w"
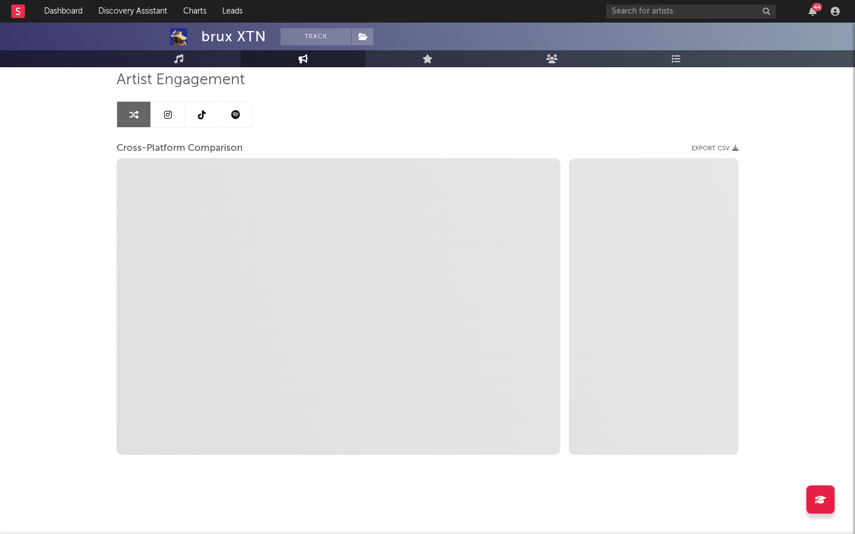
scroll to position [82, 0]
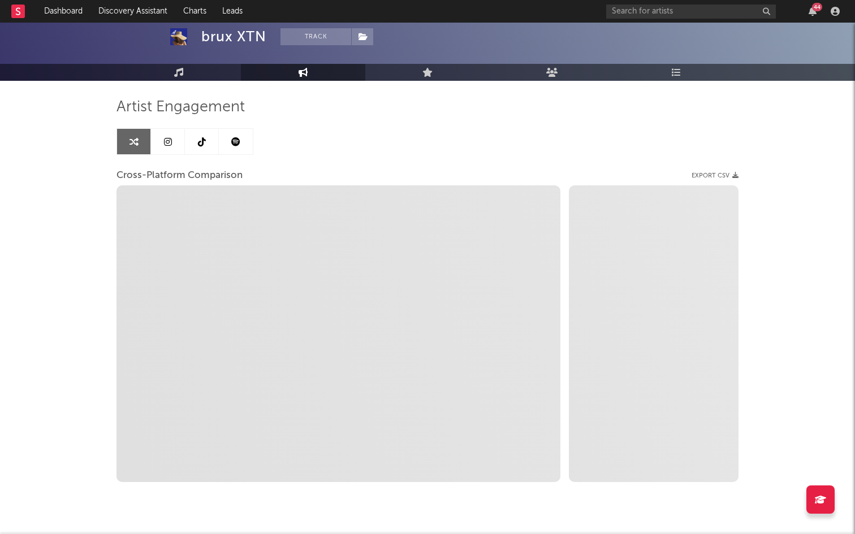
click at [214, 99] on div "Artist Engagement Cross-Platform Comparison Export CSV Zoom 1w 1m 3m 6m YTD 1y …" at bounding box center [427, 290] width 622 height 384
click at [210, 129] on link at bounding box center [202, 141] width 34 height 25
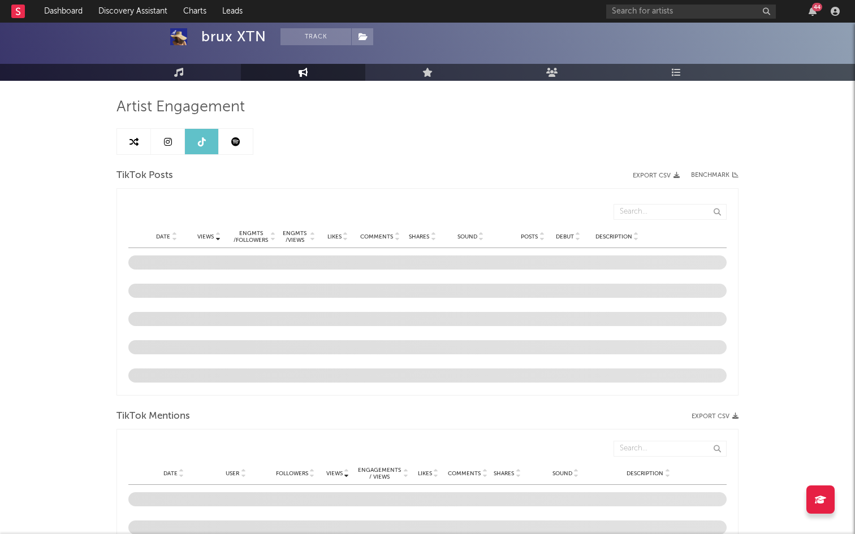
select select "1w"
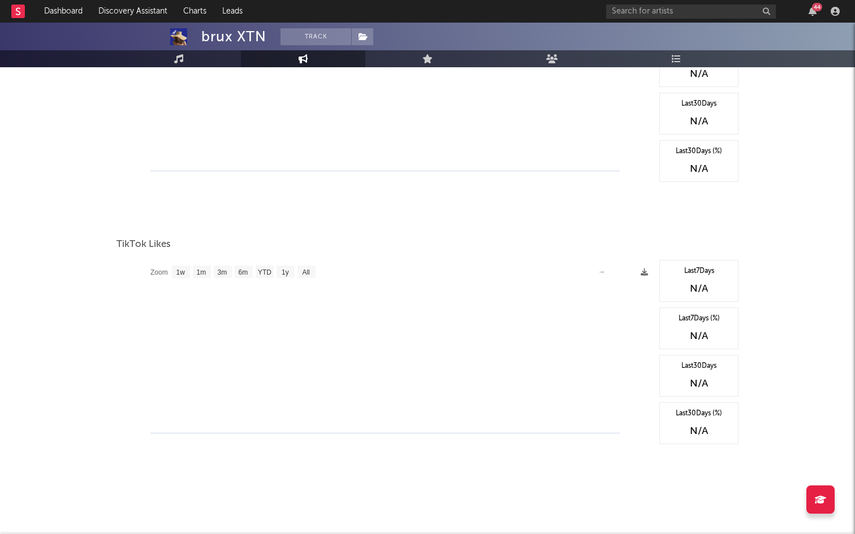
scroll to position [697, 0]
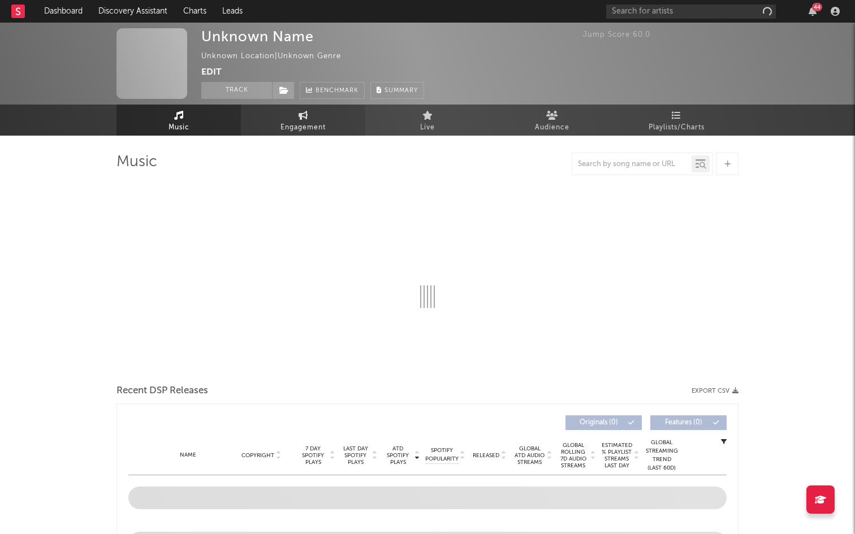
select select "1w"
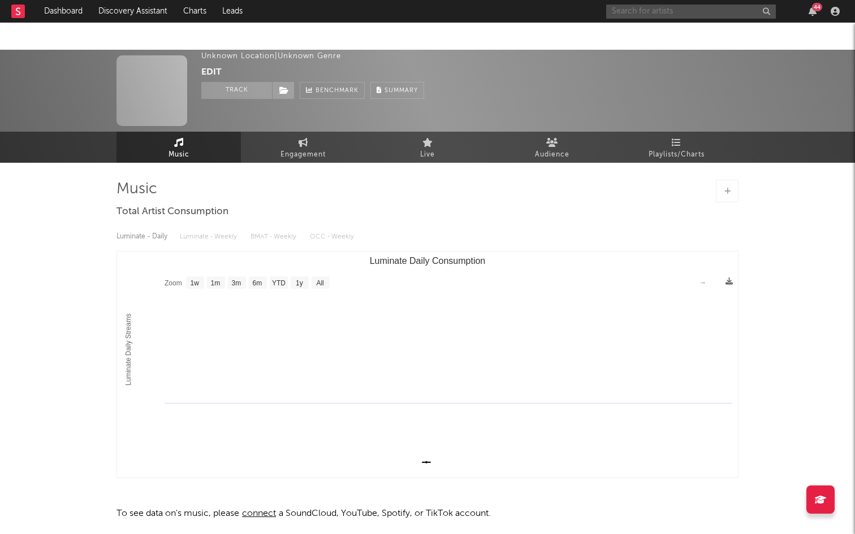
click at [641, 15] on input "text" at bounding box center [691, 12] width 170 height 14
type input "r"
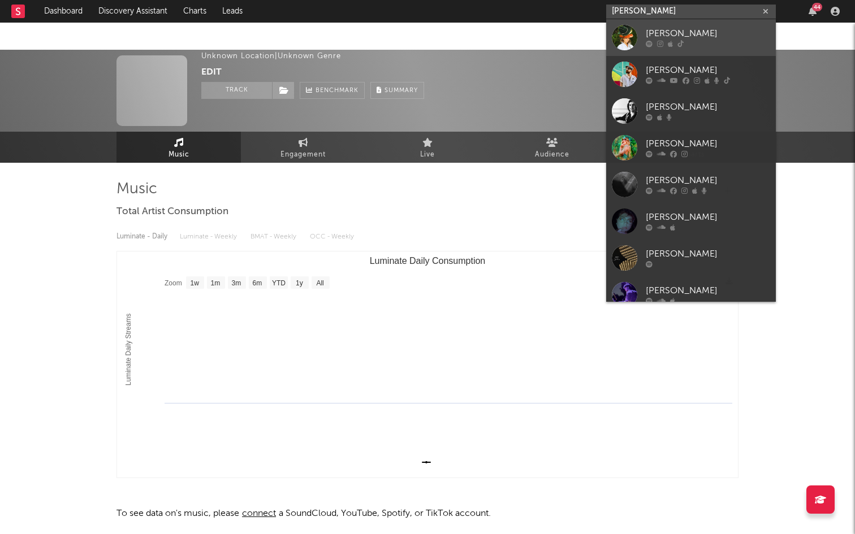
type input "[PERSON_NAME]"
click at [676, 35] on div "[PERSON_NAME]" at bounding box center [708, 34] width 124 height 14
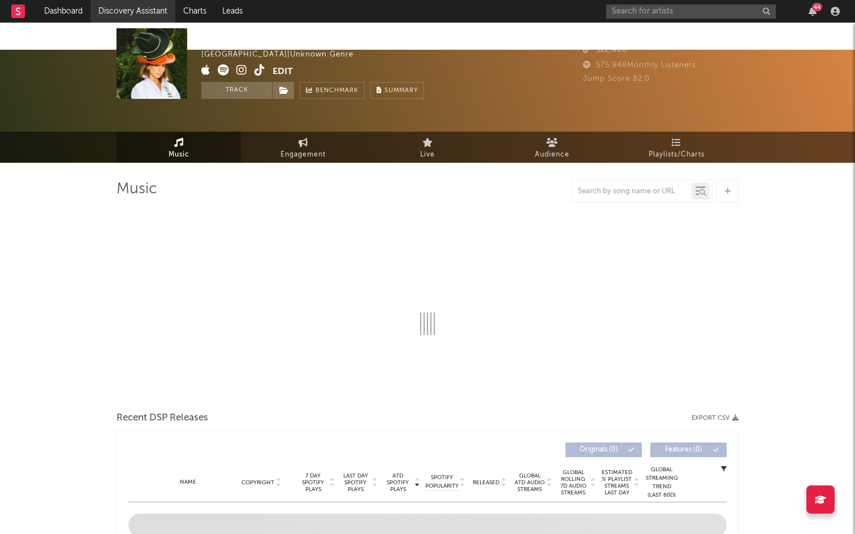
select select "1w"
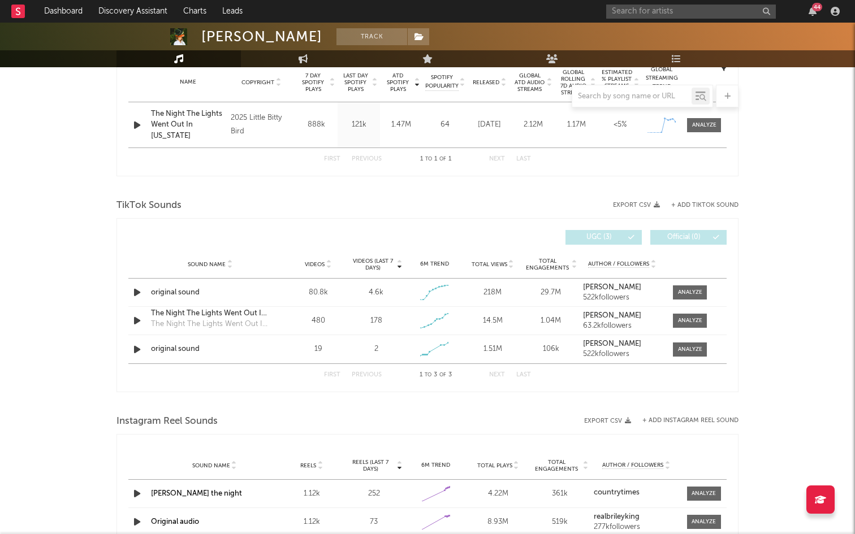
scroll to position [499, 0]
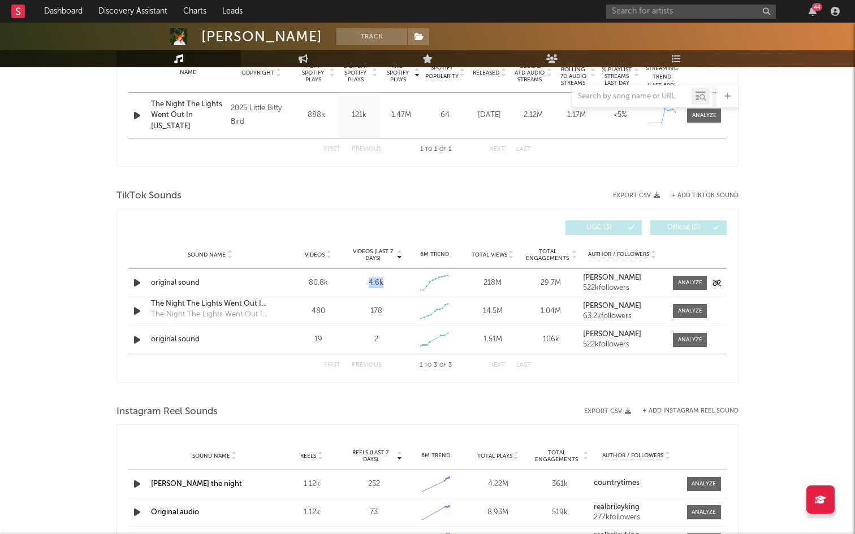
drag, startPoint x: 384, startPoint y: 253, endPoint x: 354, endPoint y: 253, distance: 29.4
click at [354, 278] on div "4.6k" at bounding box center [376, 283] width 53 height 11
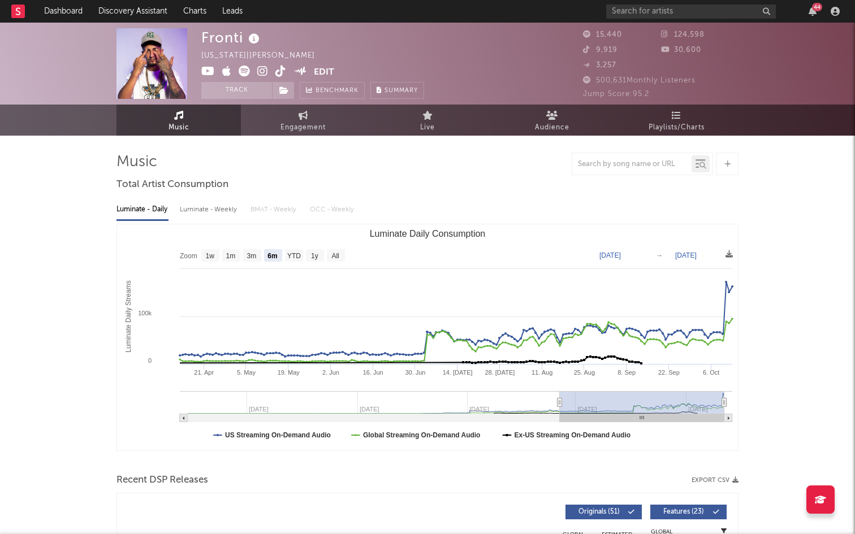
select select "6m"
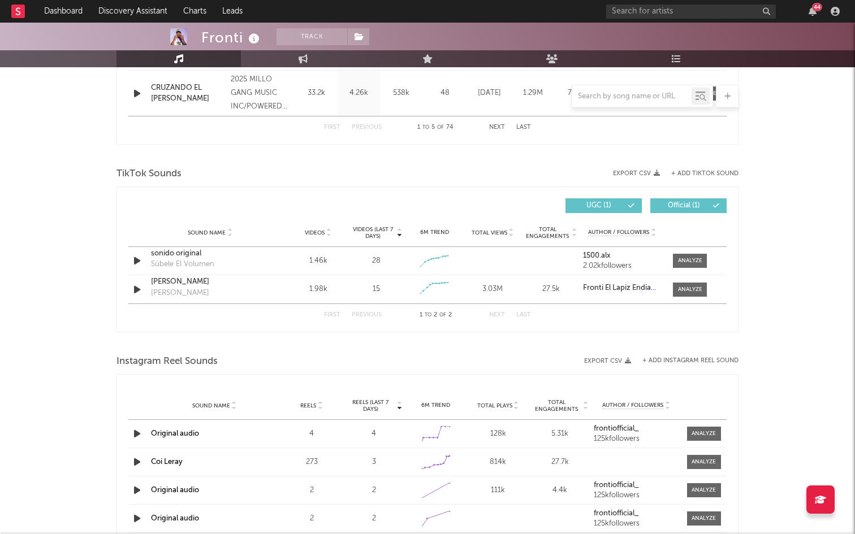
scroll to position [775, 0]
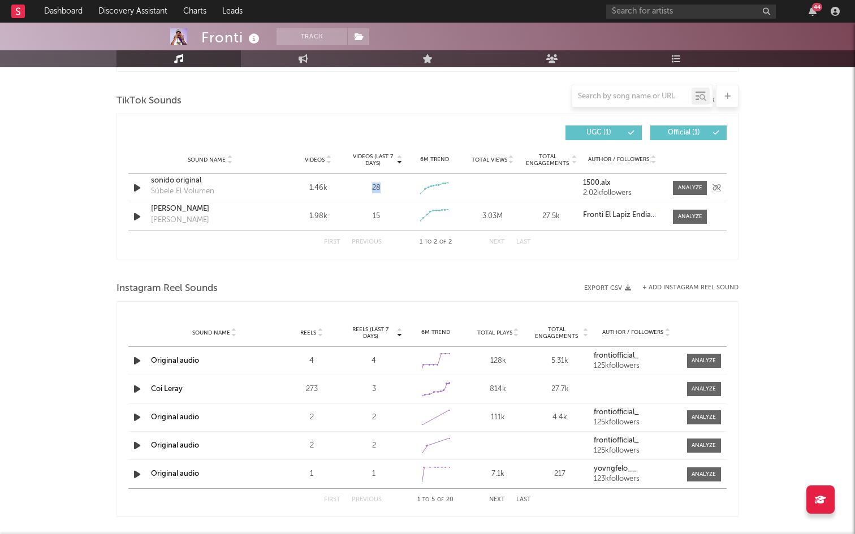
drag, startPoint x: 383, startPoint y: 158, endPoint x: 361, endPoint y: 158, distance: 22.0
click at [361, 183] on div "28" at bounding box center [376, 188] width 53 height 11
copy div "28"
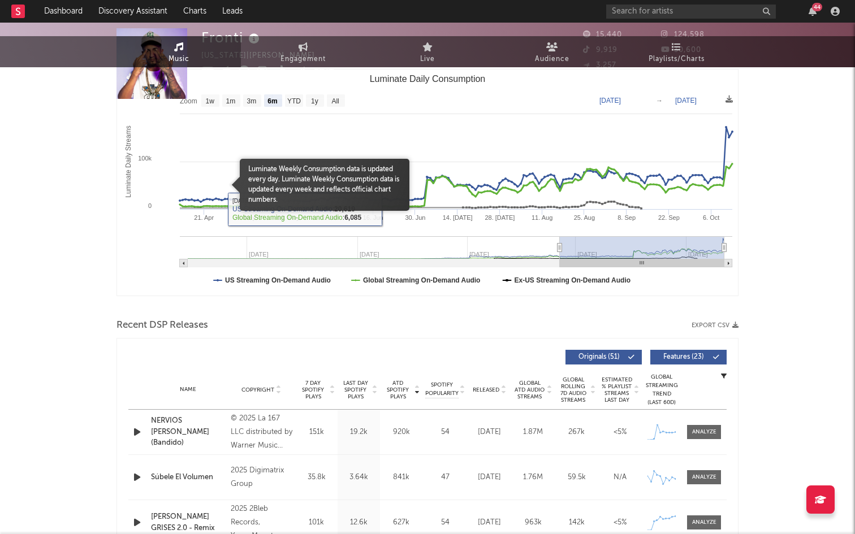
scroll to position [0, 0]
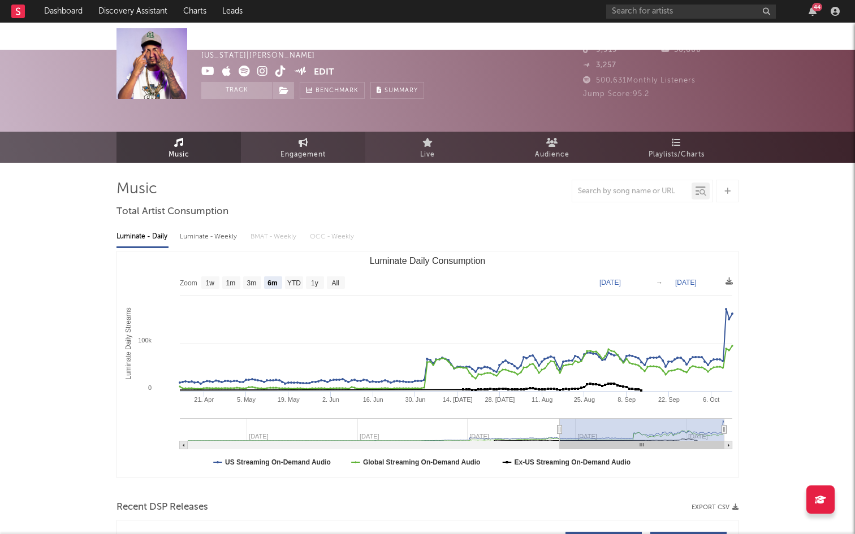
click at [276, 132] on link "Engagement" at bounding box center [303, 147] width 124 height 31
select select "1w"
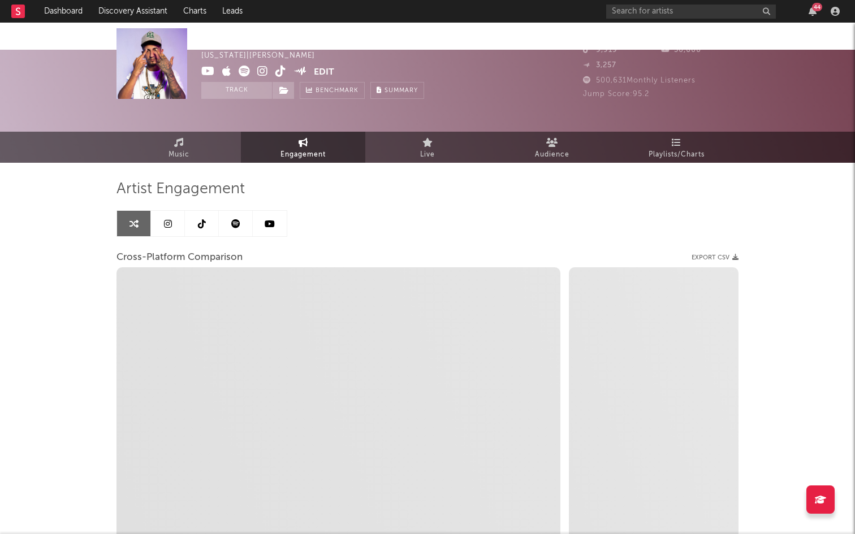
scroll to position [76, 0]
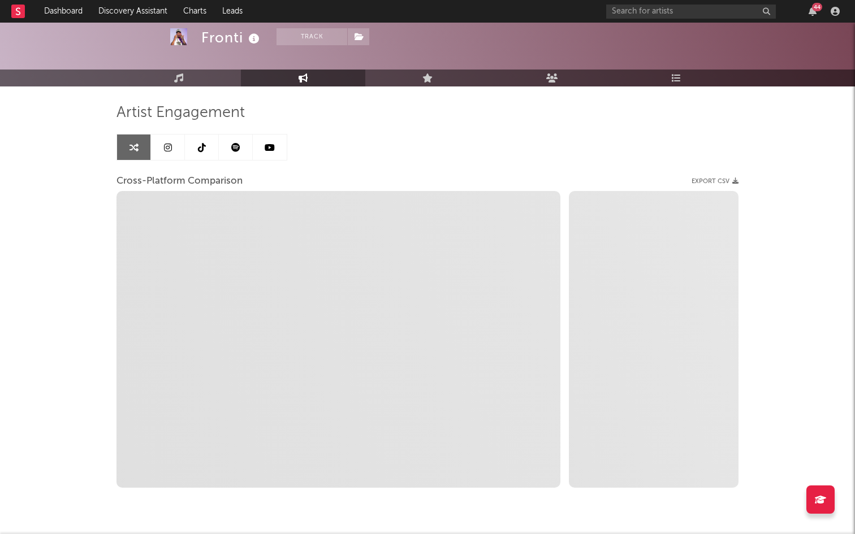
click at [204, 143] on icon at bounding box center [202, 147] width 8 height 9
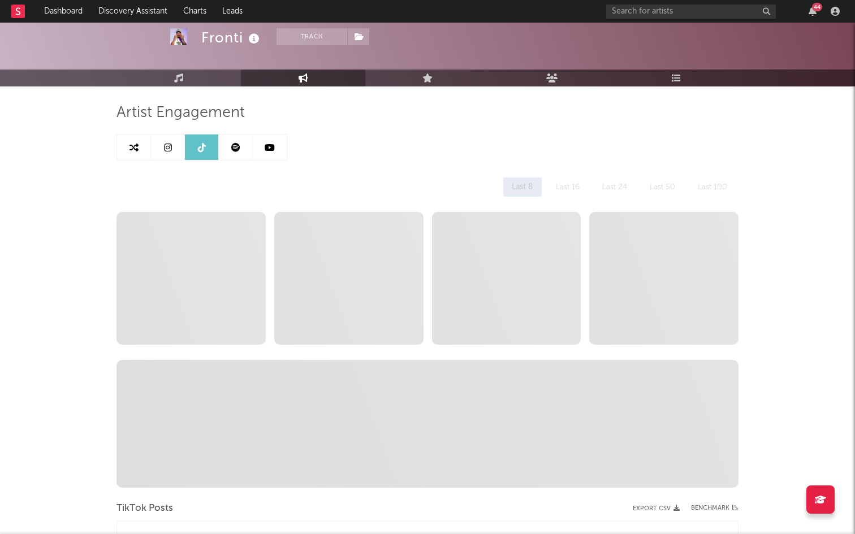
select select "1w"
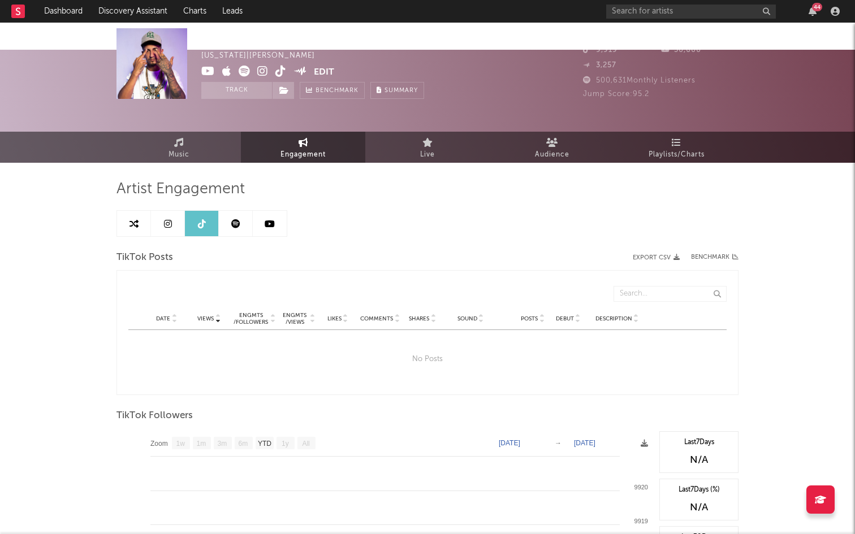
click at [167, 211] on link at bounding box center [168, 223] width 34 height 25
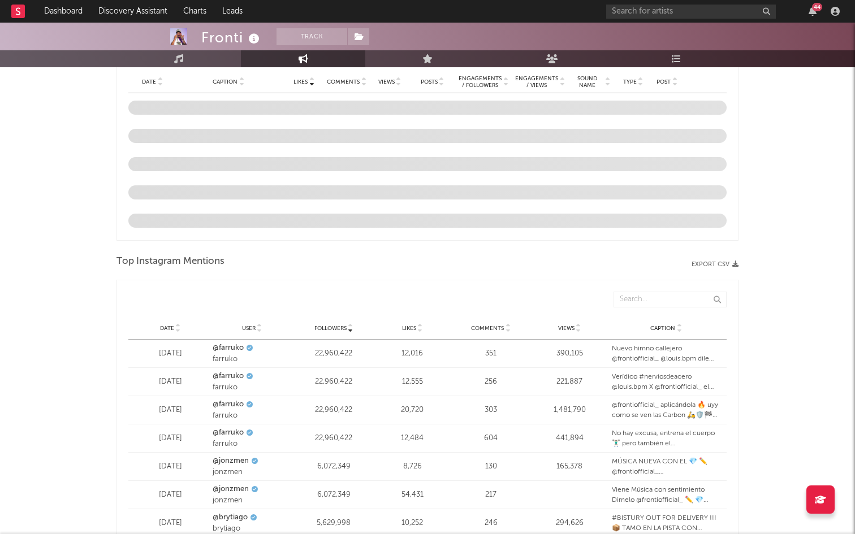
select select "1w"
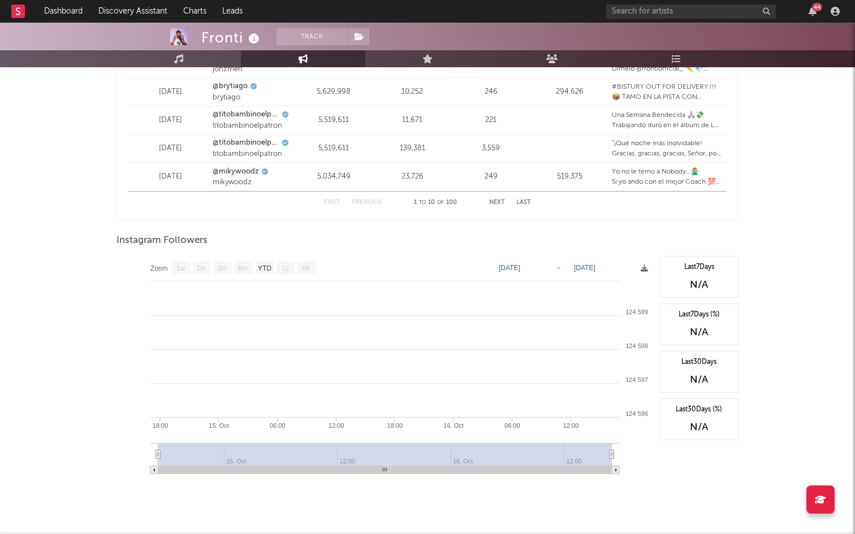
scroll to position [828, 0]
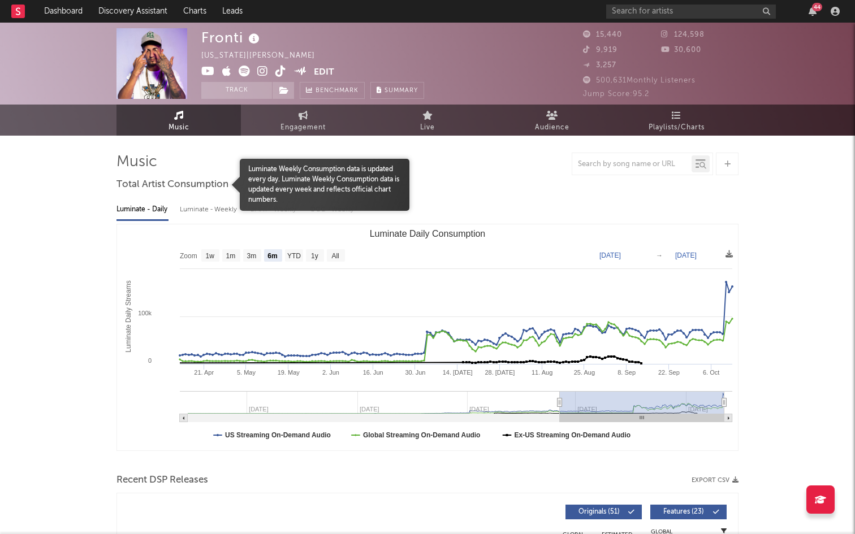
select select "6m"
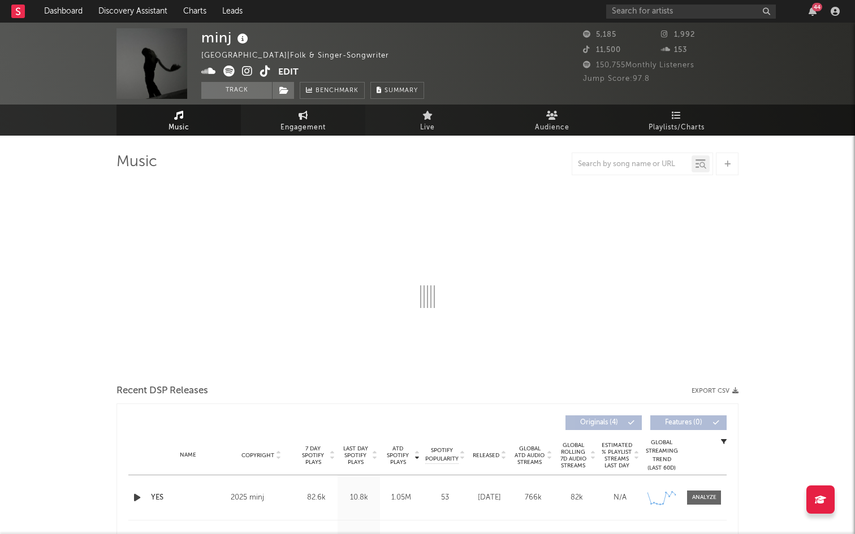
select select "1w"
